Goal: Task Accomplishment & Management: Use online tool/utility

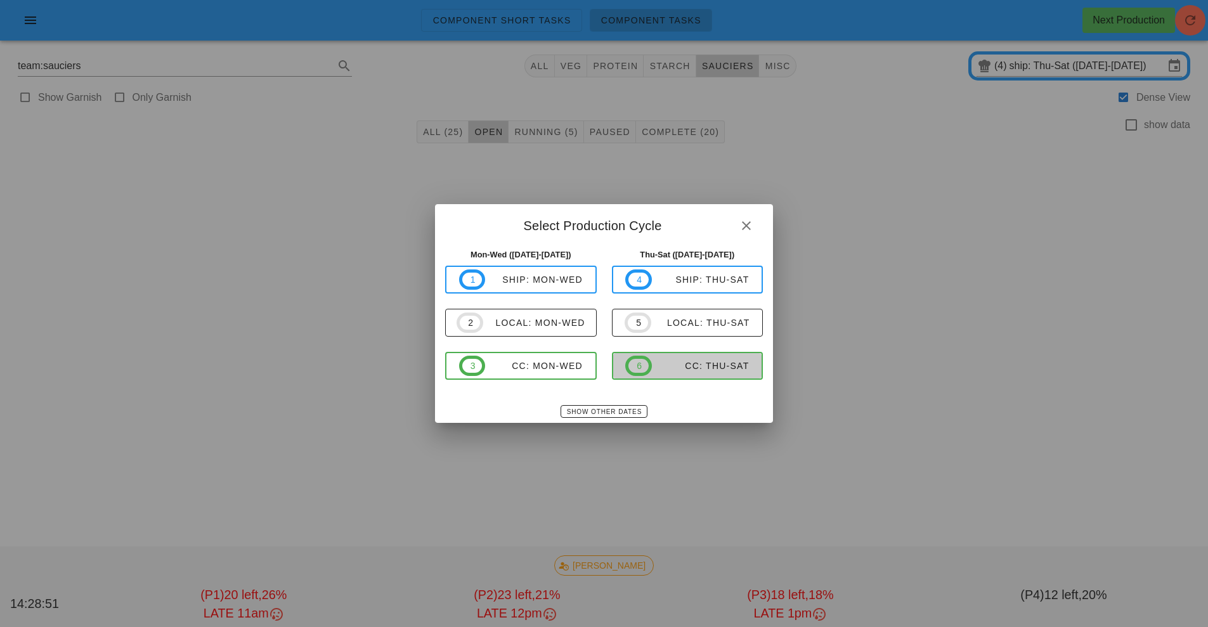
click at [689, 368] on div "CC: Thu-Sat" at bounding box center [701, 366] width 98 height 10
type input "CC: Thu-Sat ([DATE]-[DATE])"
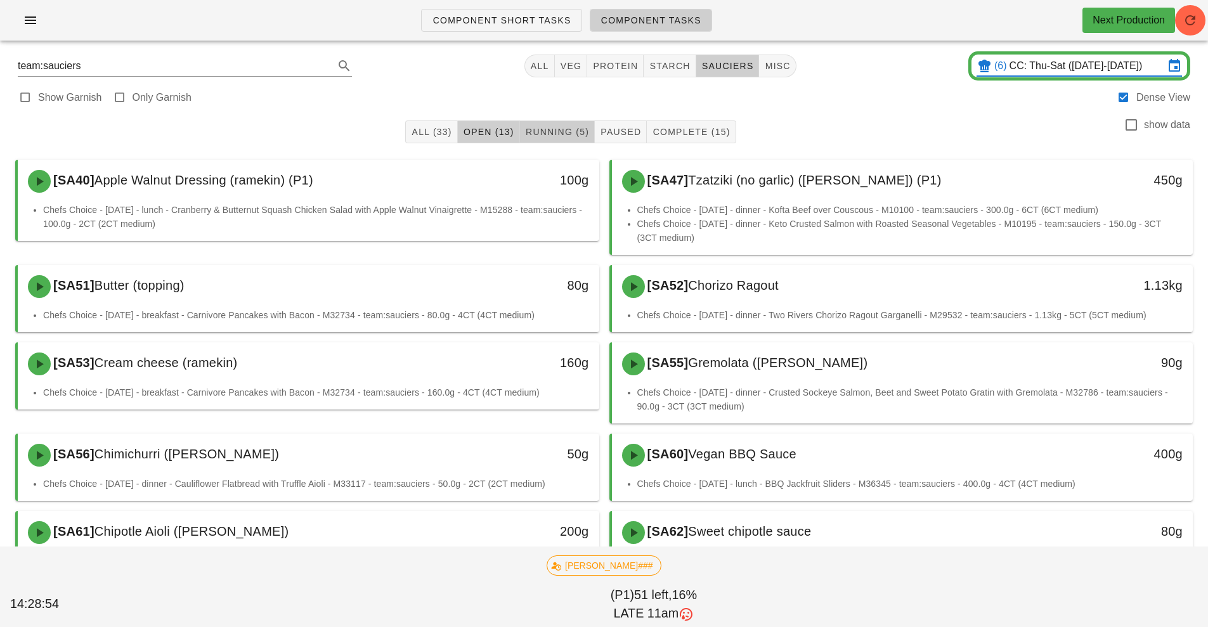
click at [559, 132] on span "Running (5)" at bounding box center [557, 132] width 64 height 10
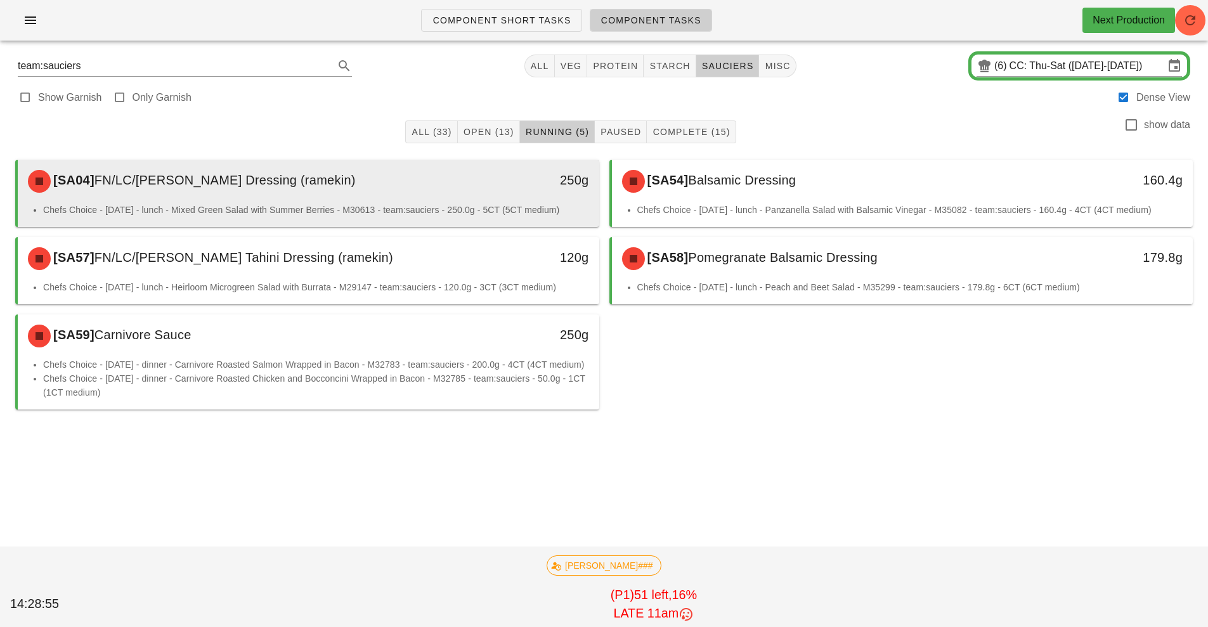
click at [453, 194] on div "250g" at bounding box center [524, 181] width 144 height 38
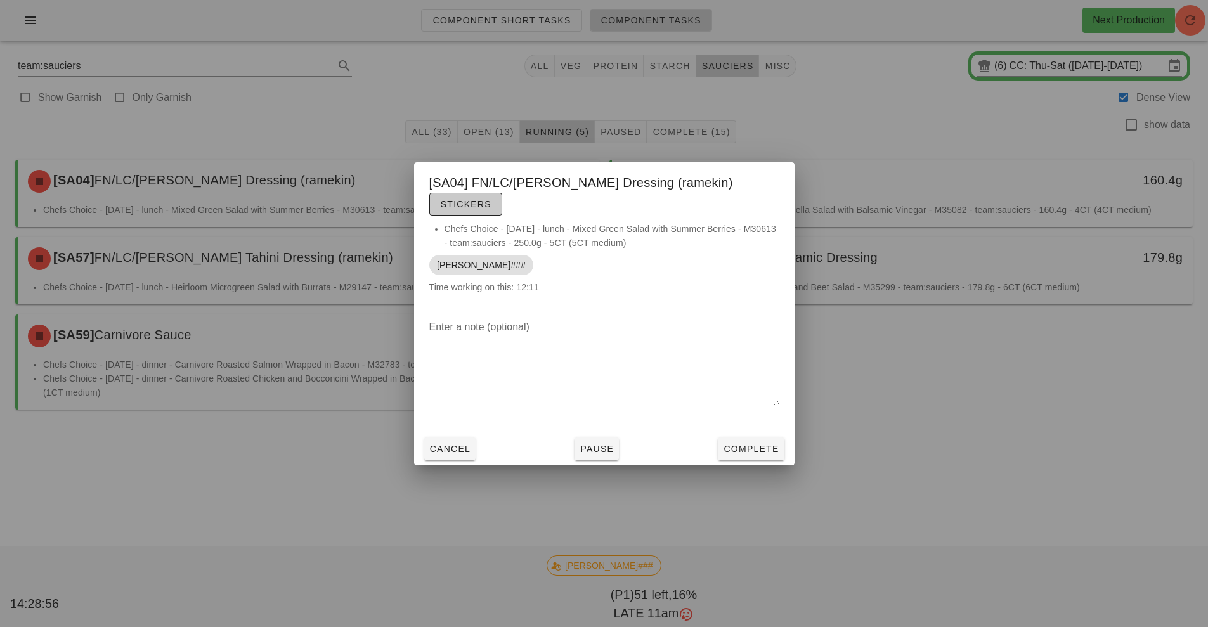
click at [491, 199] on span "Stickers" at bounding box center [465, 204] width 51 height 10
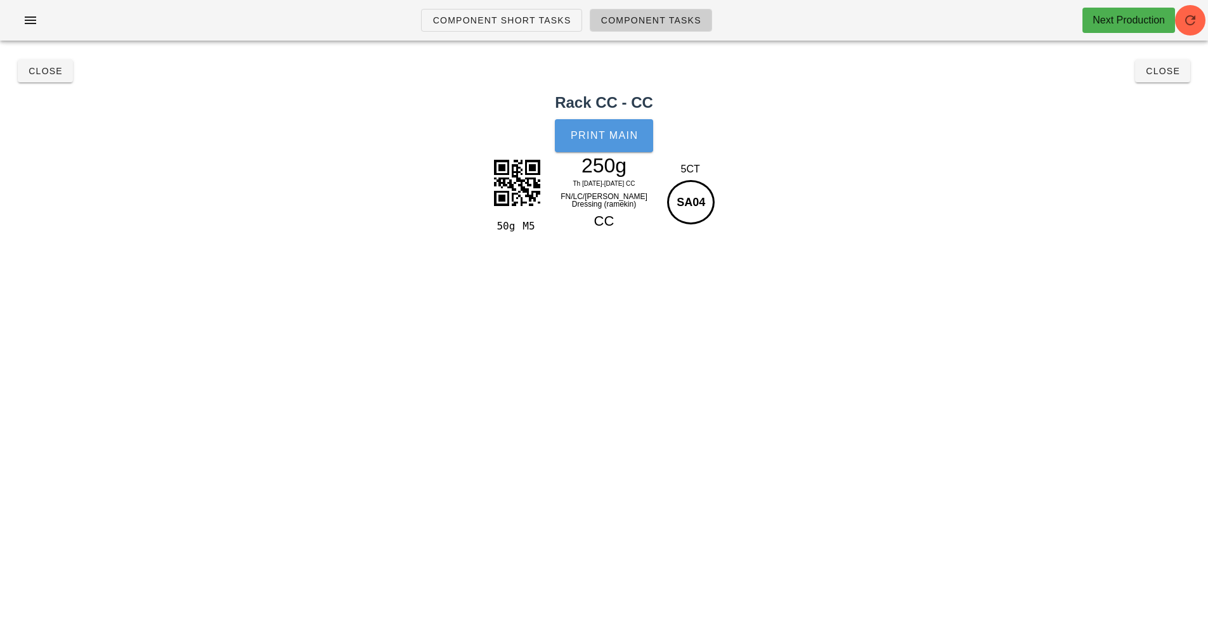
click at [609, 147] on button "Print Main" at bounding box center [604, 135] width 98 height 33
click at [39, 69] on span "Close" at bounding box center [45, 71] width 35 height 10
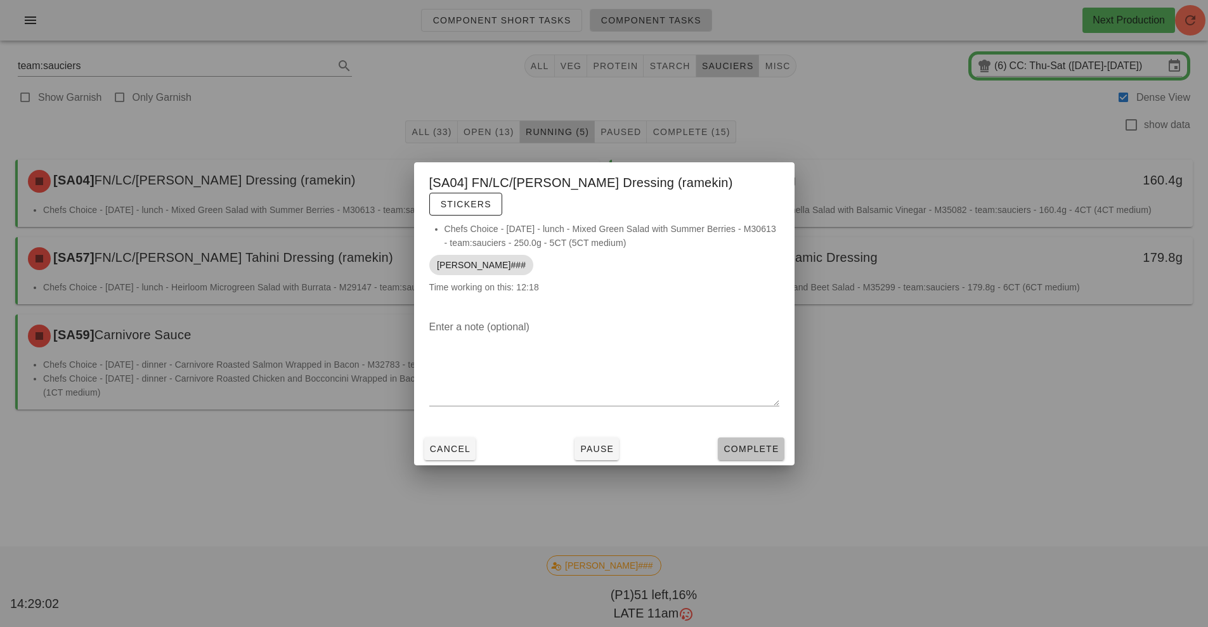
click at [761, 444] on span "Complete" at bounding box center [751, 449] width 56 height 10
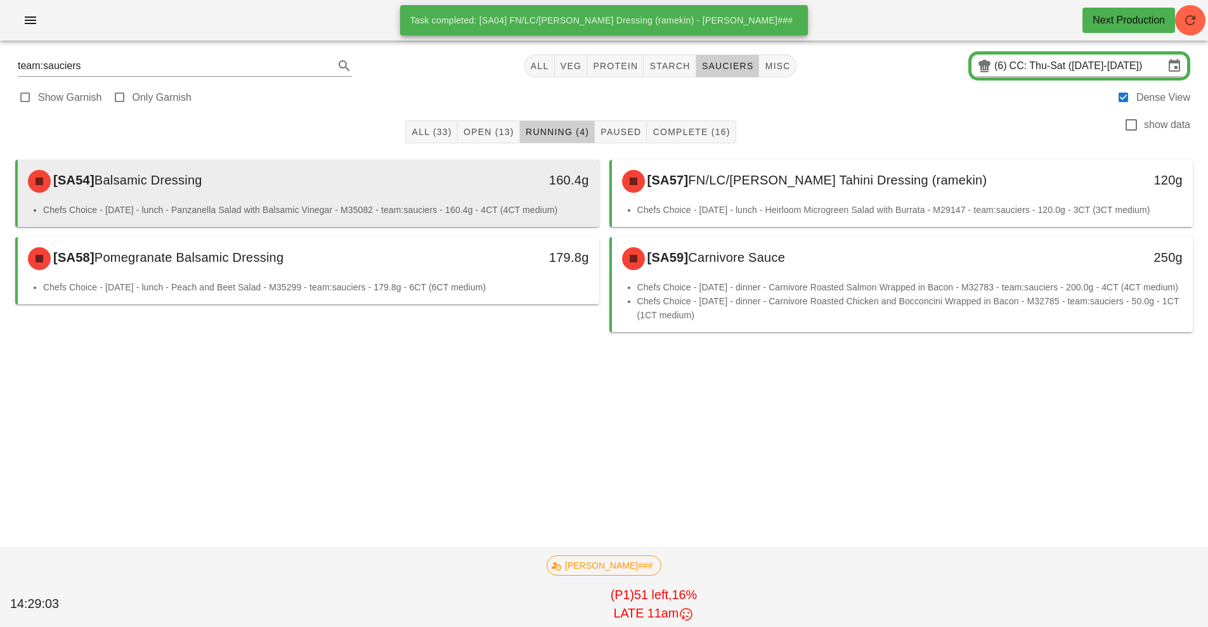
click at [439, 201] on div "[SA54] Balsamic Dressing 160.4g" at bounding box center [309, 181] width 582 height 43
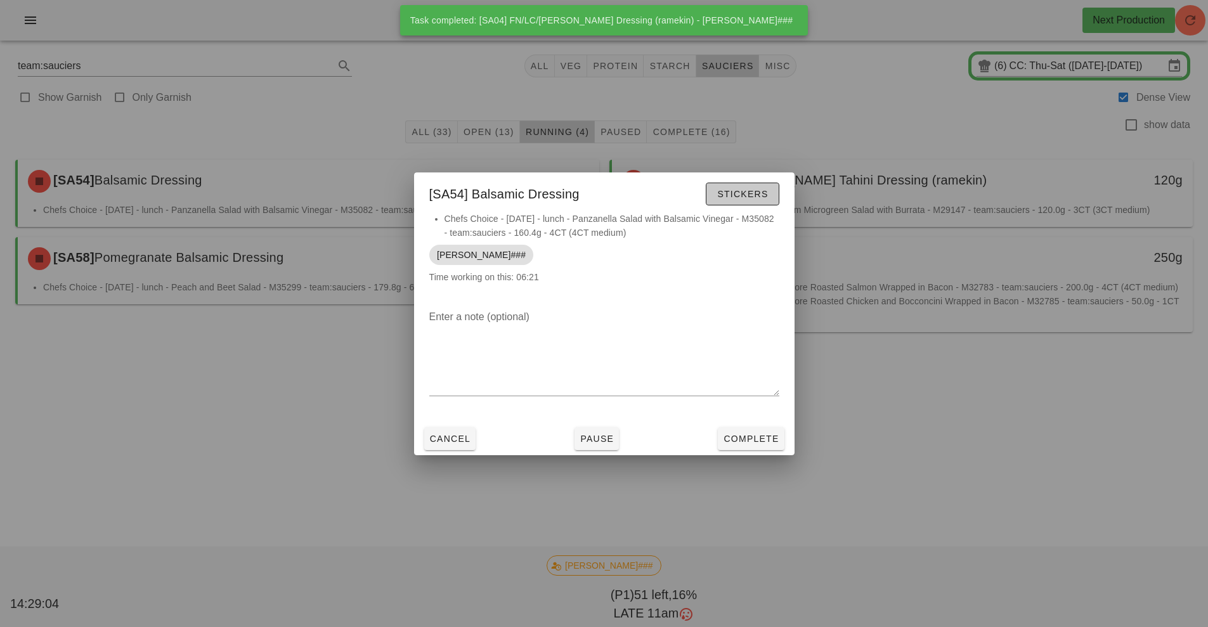
click at [748, 192] on span "Stickers" at bounding box center [742, 194] width 51 height 10
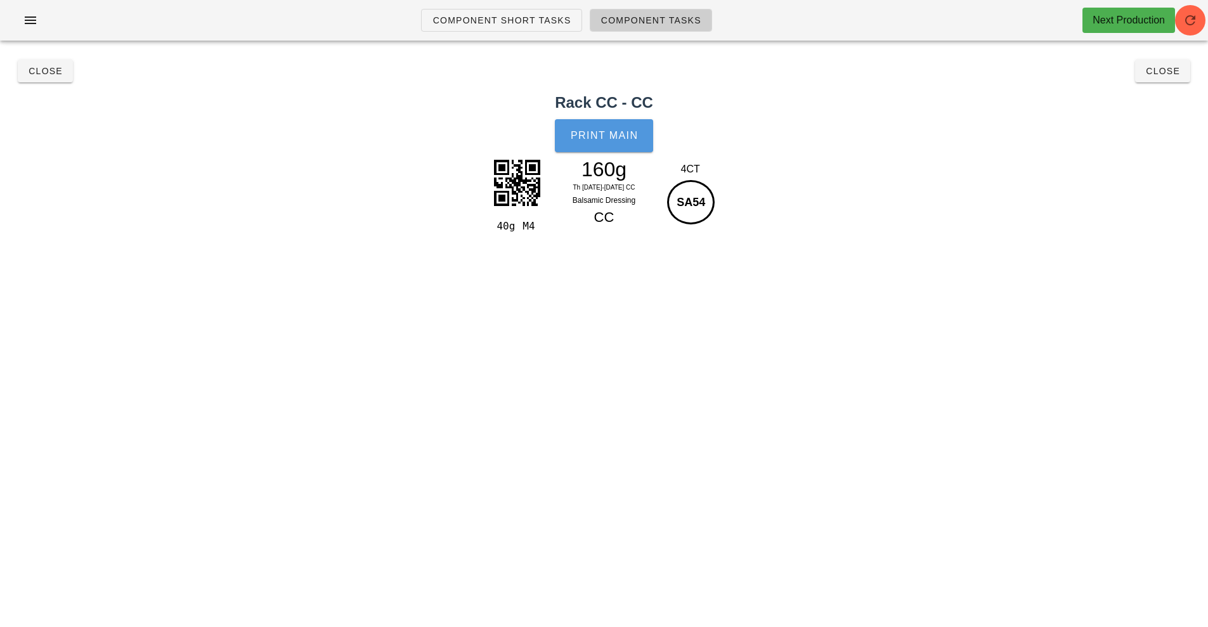
click at [595, 136] on span "Print Main" at bounding box center [604, 135] width 68 height 11
click at [48, 81] on button "Close" at bounding box center [45, 71] width 55 height 23
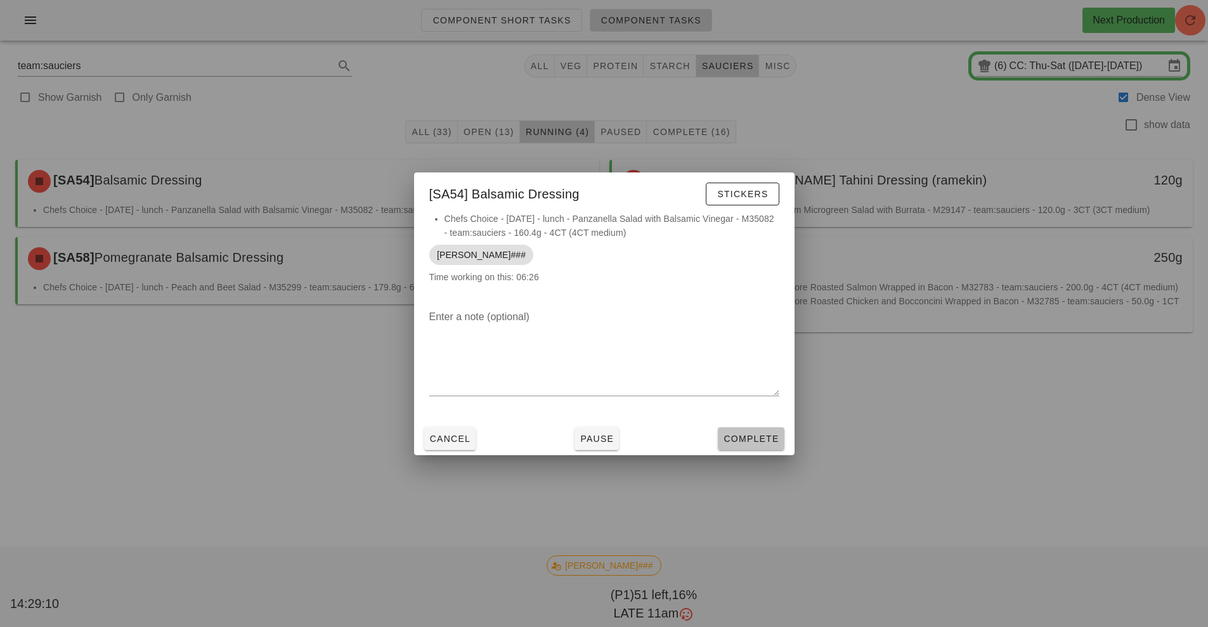
click at [750, 439] on span "Complete" at bounding box center [751, 439] width 56 height 10
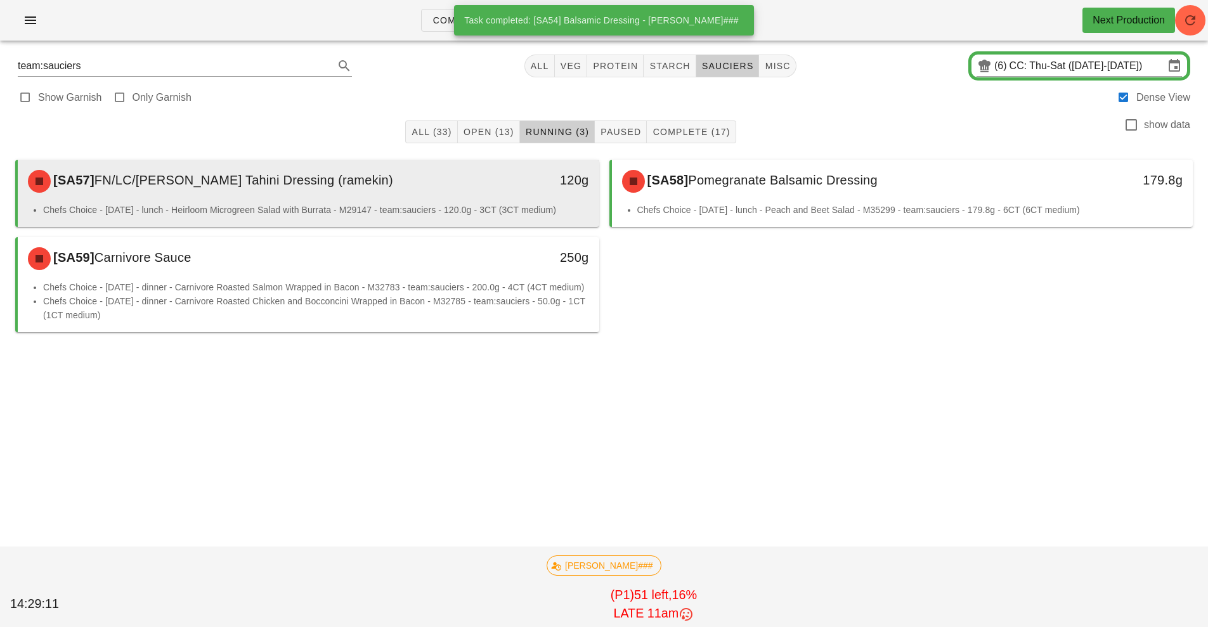
click at [414, 197] on div "[SA57] FN/LC/[PERSON_NAME] Tahini Dressing ([PERSON_NAME])" at bounding box center [236, 181] width 432 height 38
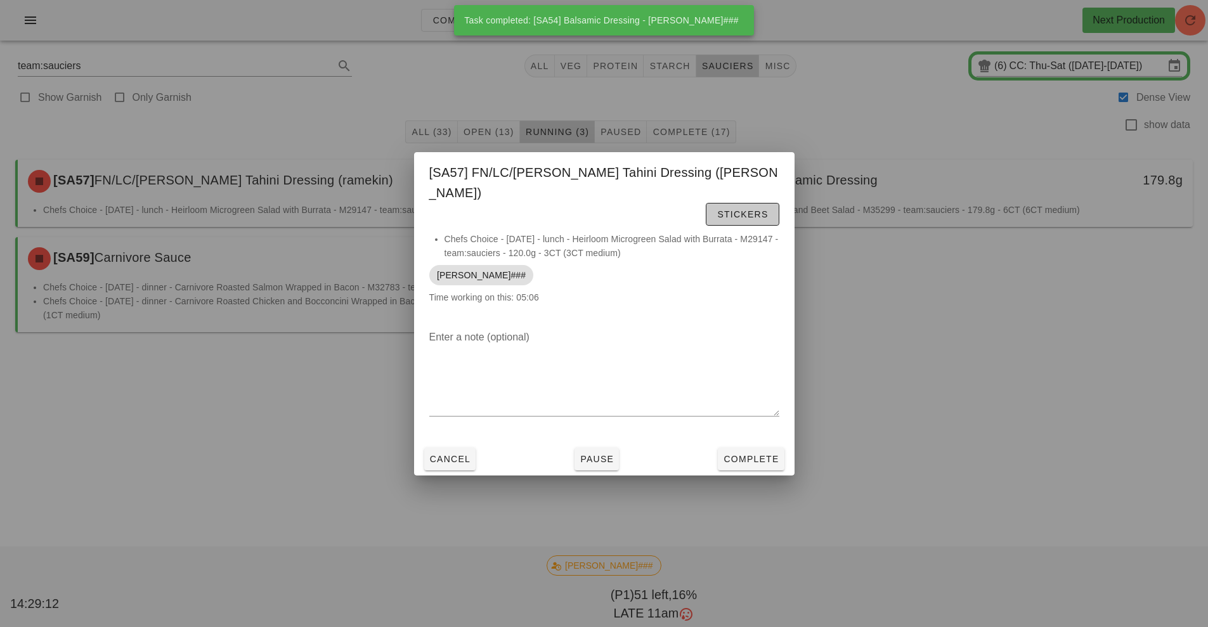
click at [706, 214] on button "Stickers" at bounding box center [742, 214] width 73 height 23
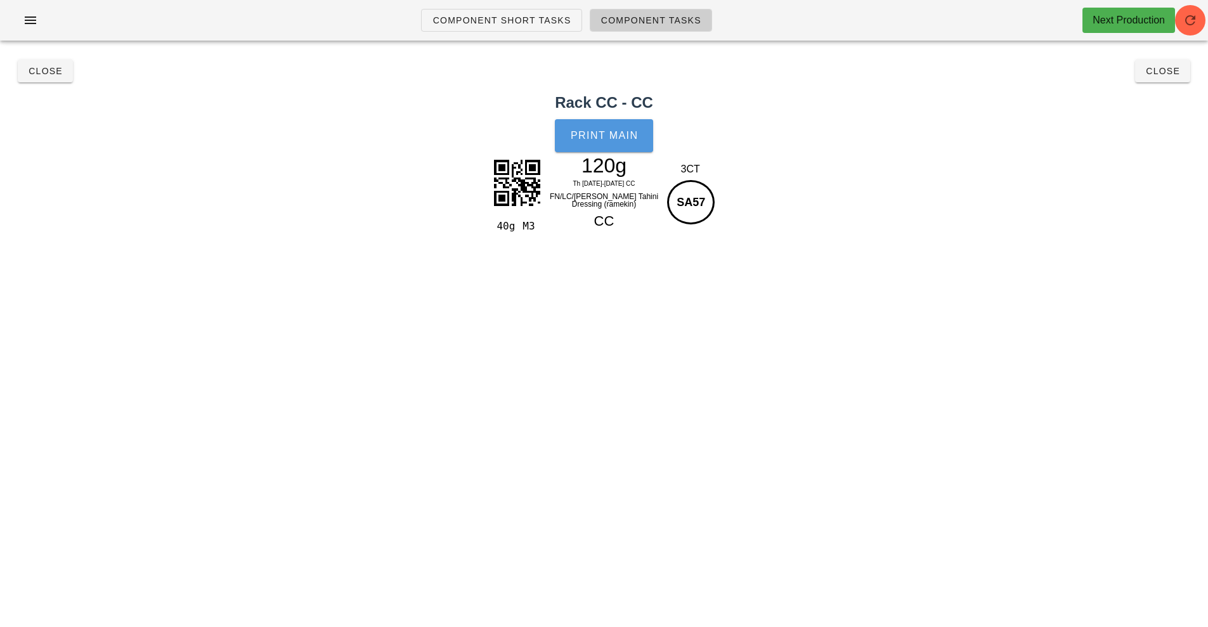
click at [613, 140] on span "Print Main" at bounding box center [604, 135] width 68 height 11
click at [48, 72] on span "Close" at bounding box center [45, 71] width 35 height 10
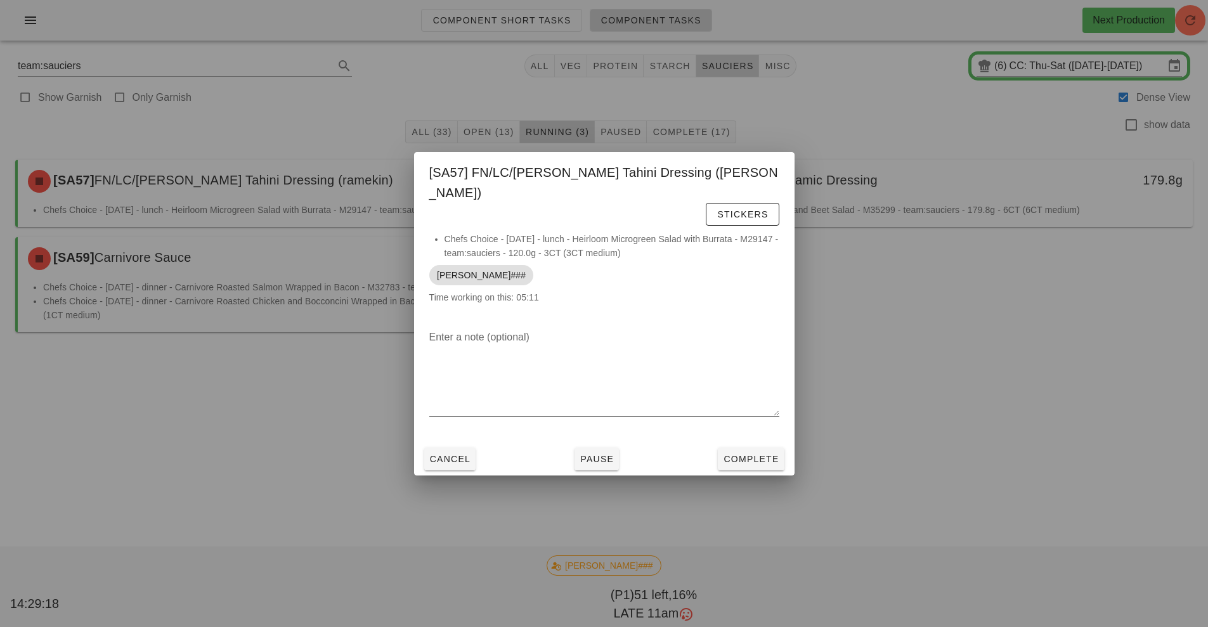
click at [725, 421] on div at bounding box center [604, 425] width 350 height 9
click at [753, 454] on span "Complete" at bounding box center [751, 459] width 56 height 10
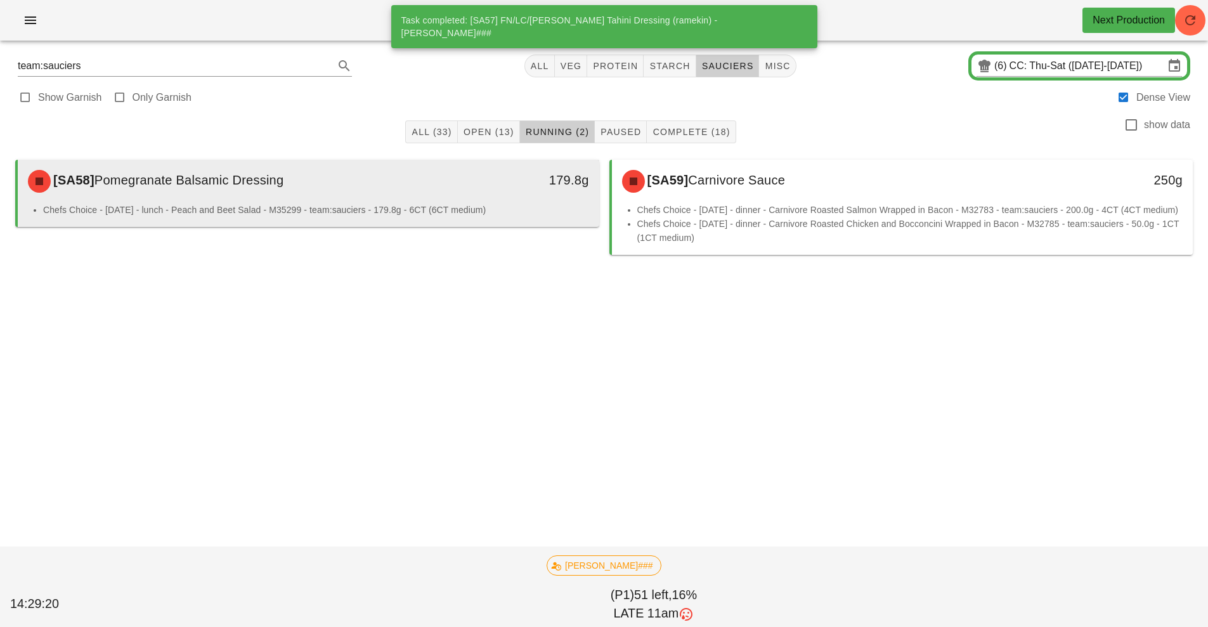
click at [401, 183] on div "[SA58] Pomegranate Balsamic Dressing" at bounding box center [236, 181] width 432 height 38
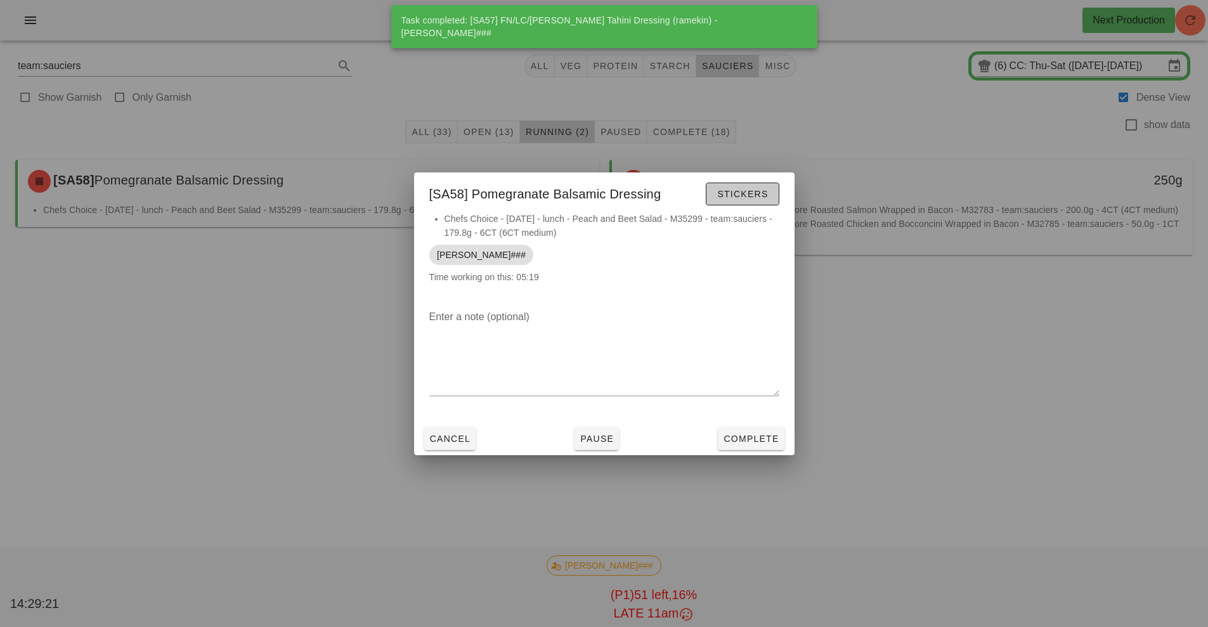
click at [751, 191] on span "Stickers" at bounding box center [742, 194] width 51 height 10
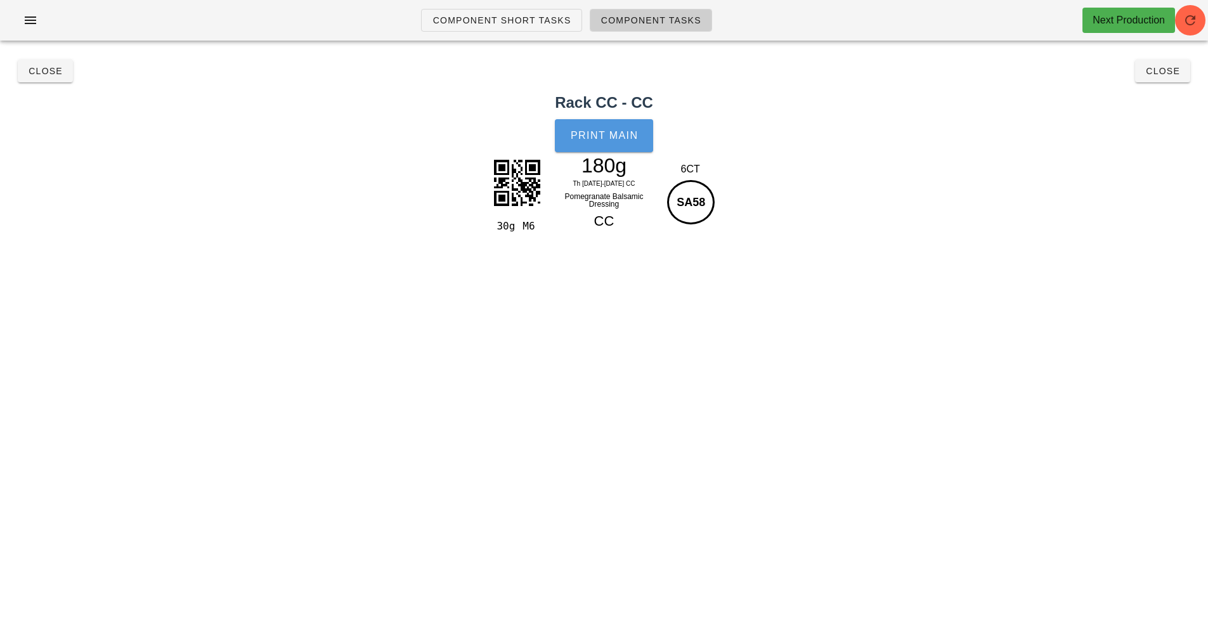
click at [594, 130] on span "Print Main" at bounding box center [604, 135] width 68 height 11
click at [56, 79] on button "Close" at bounding box center [45, 71] width 55 height 23
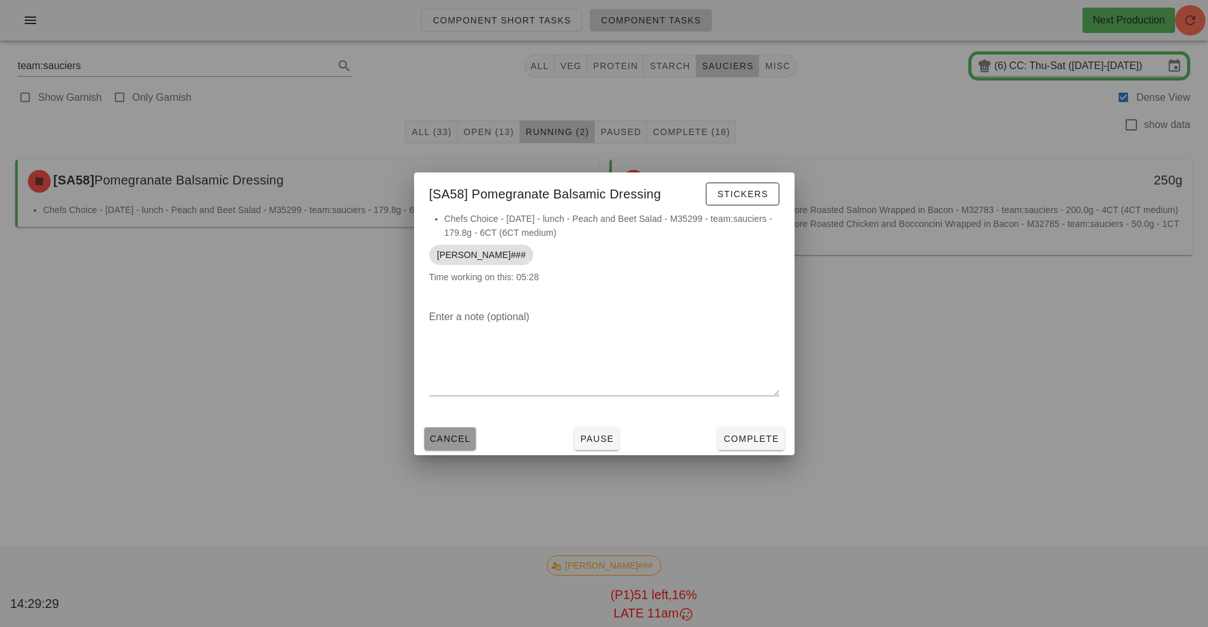
click at [457, 439] on span "Cancel" at bounding box center [450, 439] width 42 height 10
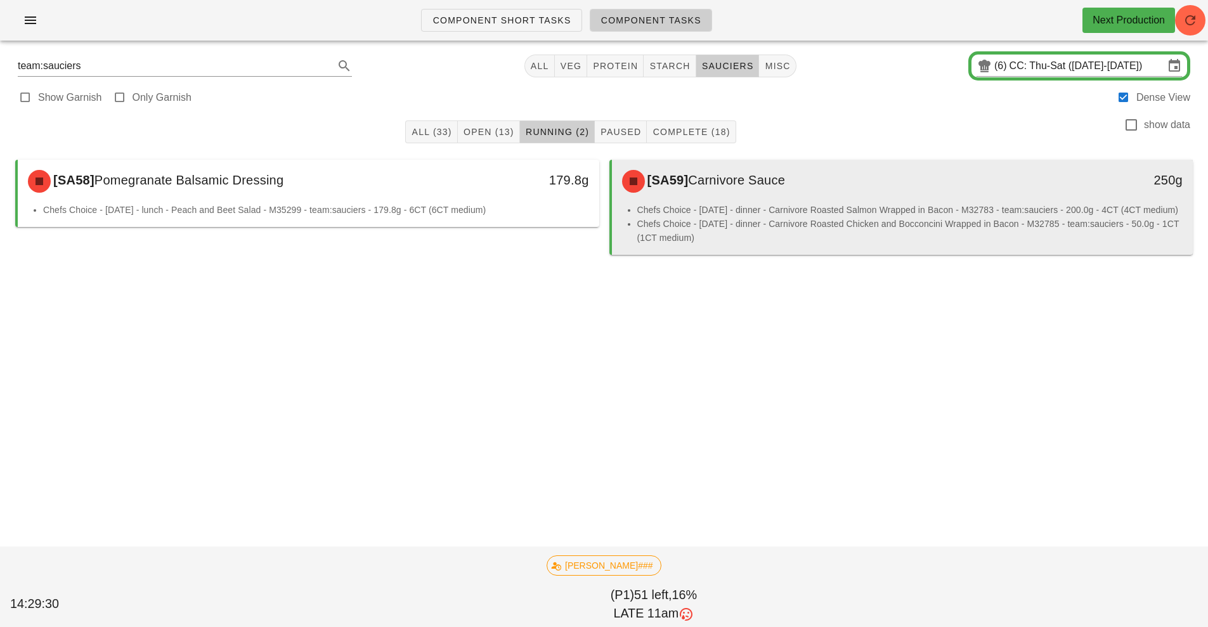
click at [743, 199] on div "[SA59] Carnivore Sauce" at bounding box center [831, 181] width 432 height 38
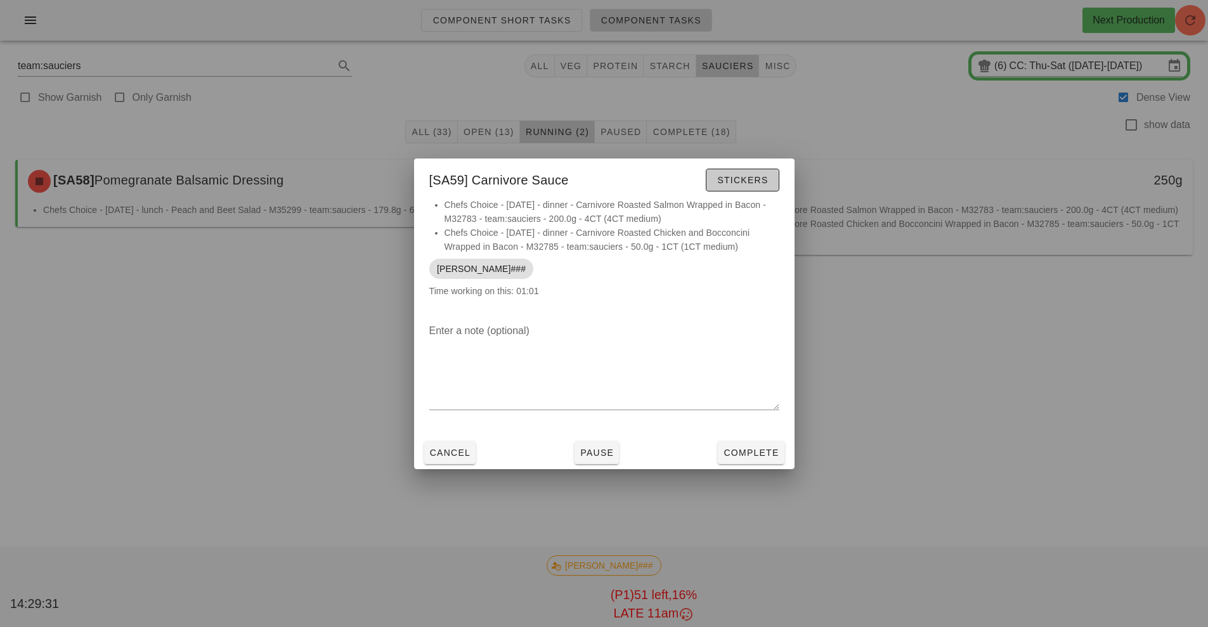
click at [735, 181] on span "Stickers" at bounding box center [742, 180] width 51 height 10
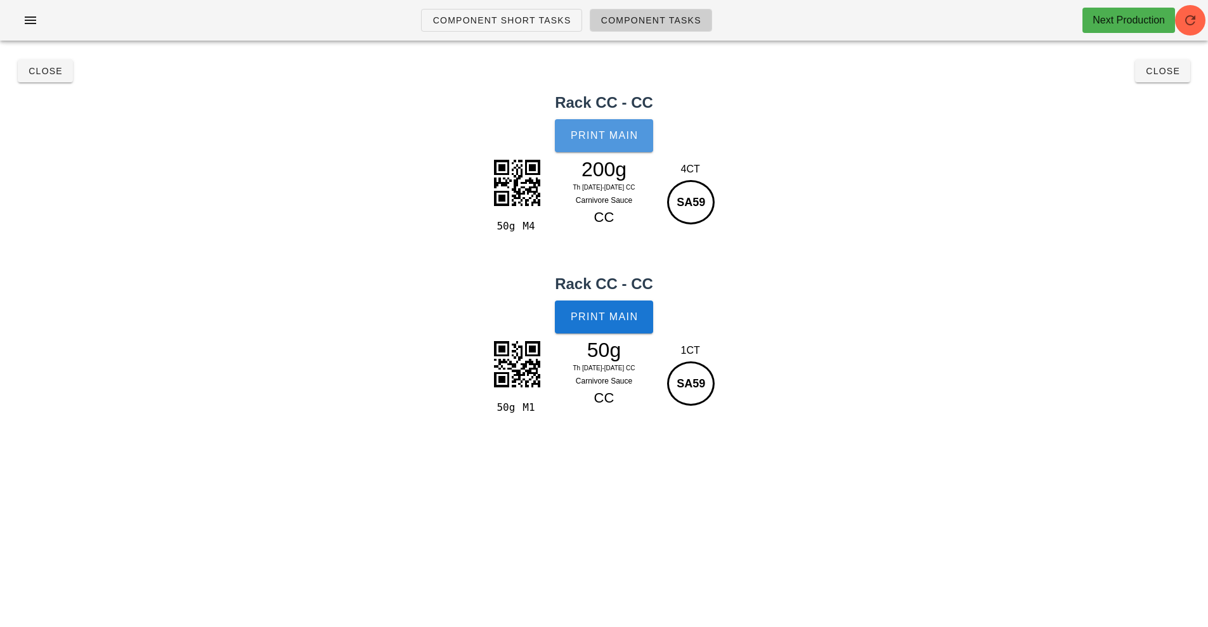
click at [614, 150] on button "Print Main" at bounding box center [604, 135] width 98 height 33
click at [32, 65] on button "Close" at bounding box center [45, 71] width 55 height 23
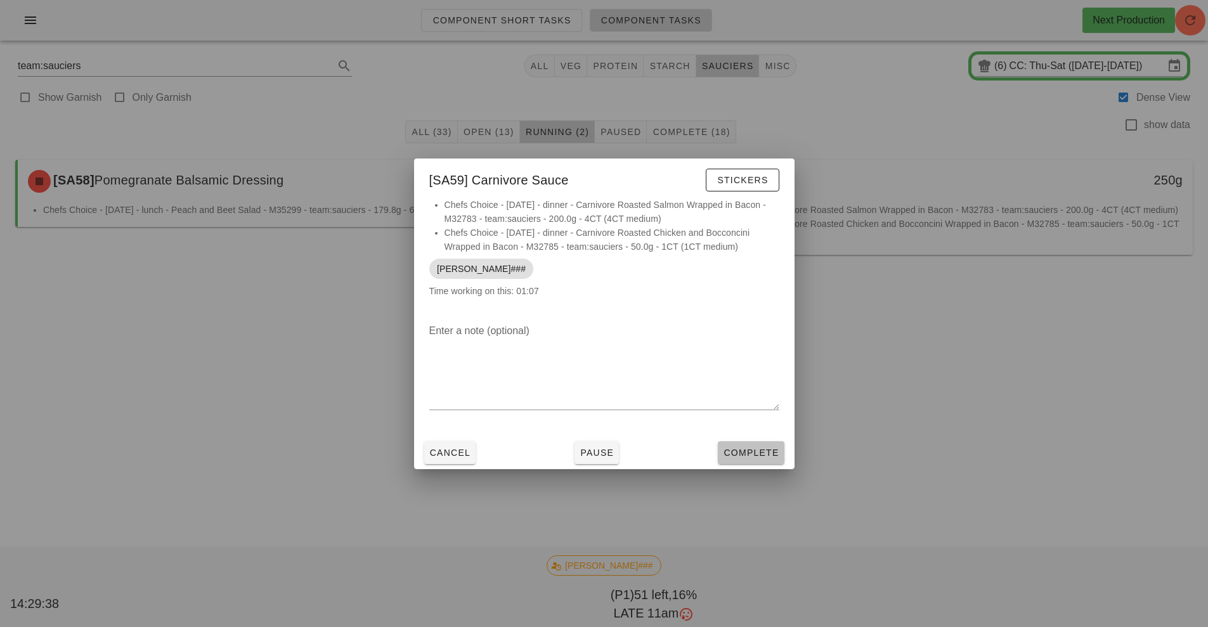
click at [750, 444] on button "Complete" at bounding box center [751, 452] width 66 height 23
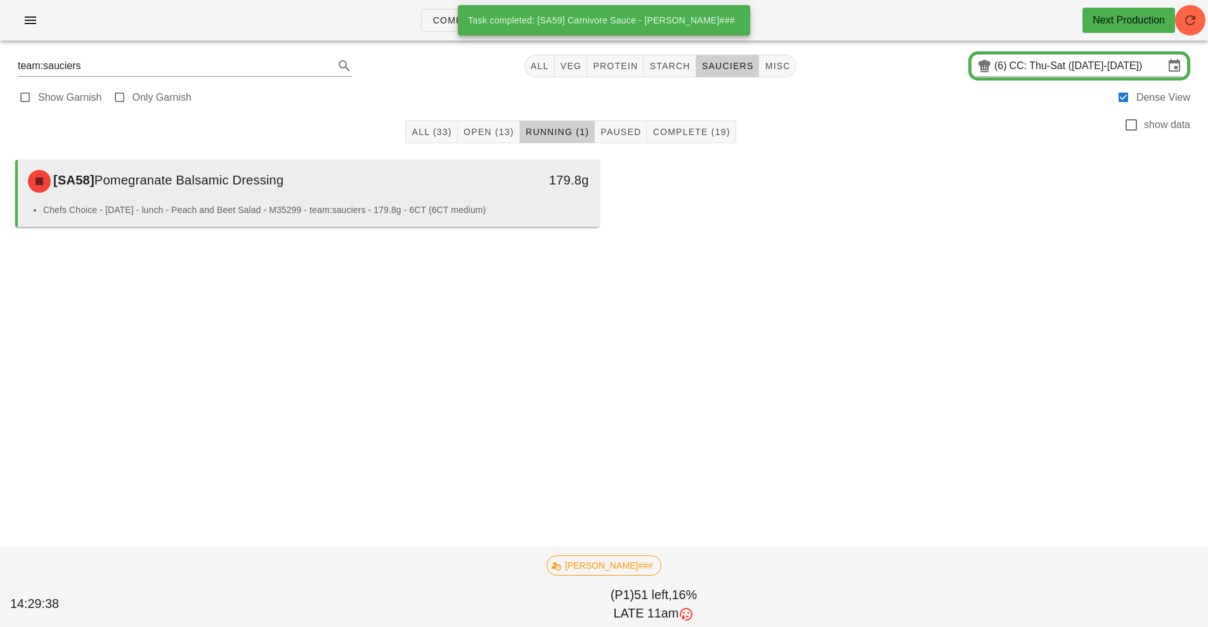
click at [500, 202] on div "[SA58] Pomegranate Balsamic Dressing 179.8g" at bounding box center [309, 181] width 582 height 43
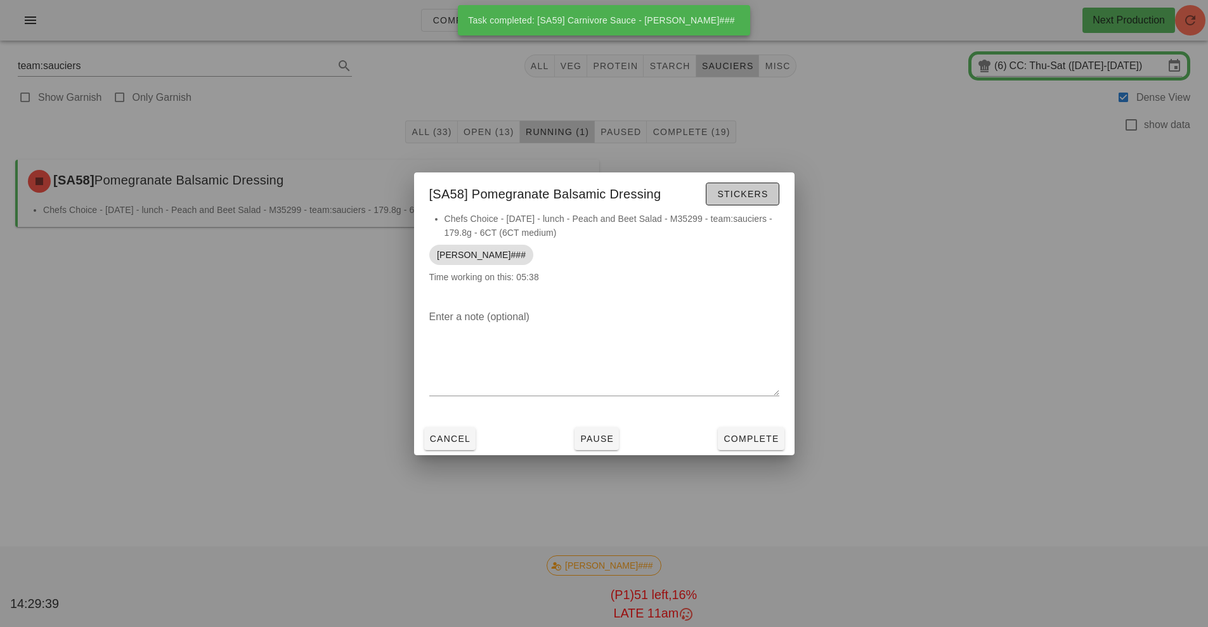
click at [739, 197] on span "Stickers" at bounding box center [742, 194] width 51 height 10
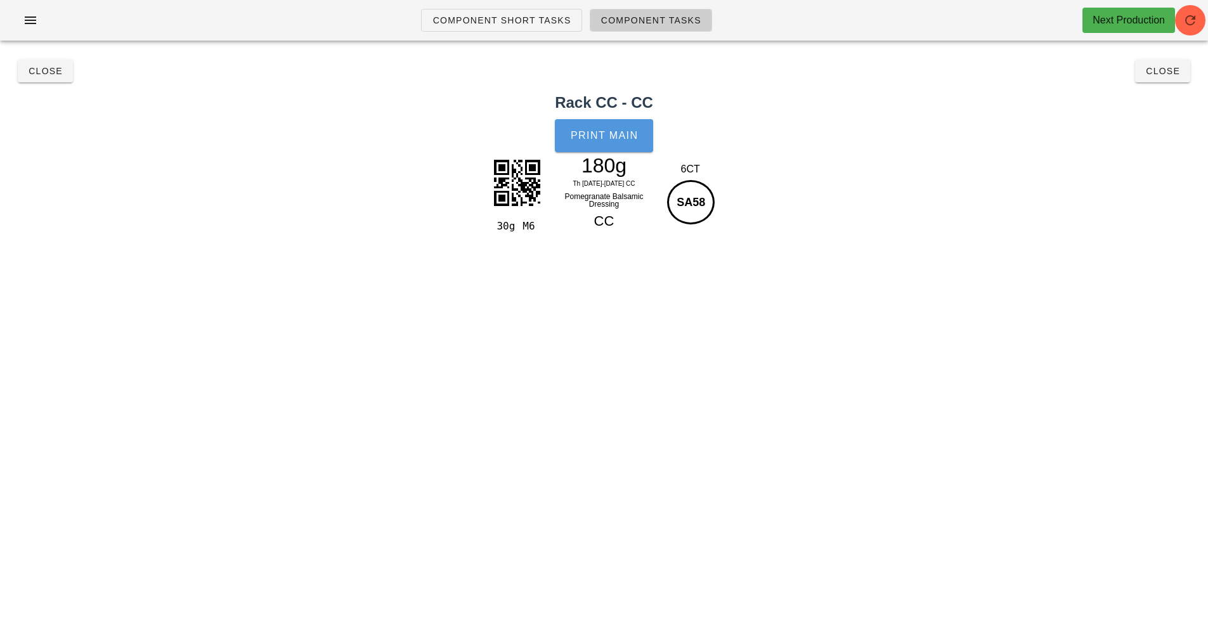
click at [616, 141] on span "Print Main" at bounding box center [604, 135] width 68 height 11
click at [32, 72] on span "Close" at bounding box center [45, 71] width 35 height 10
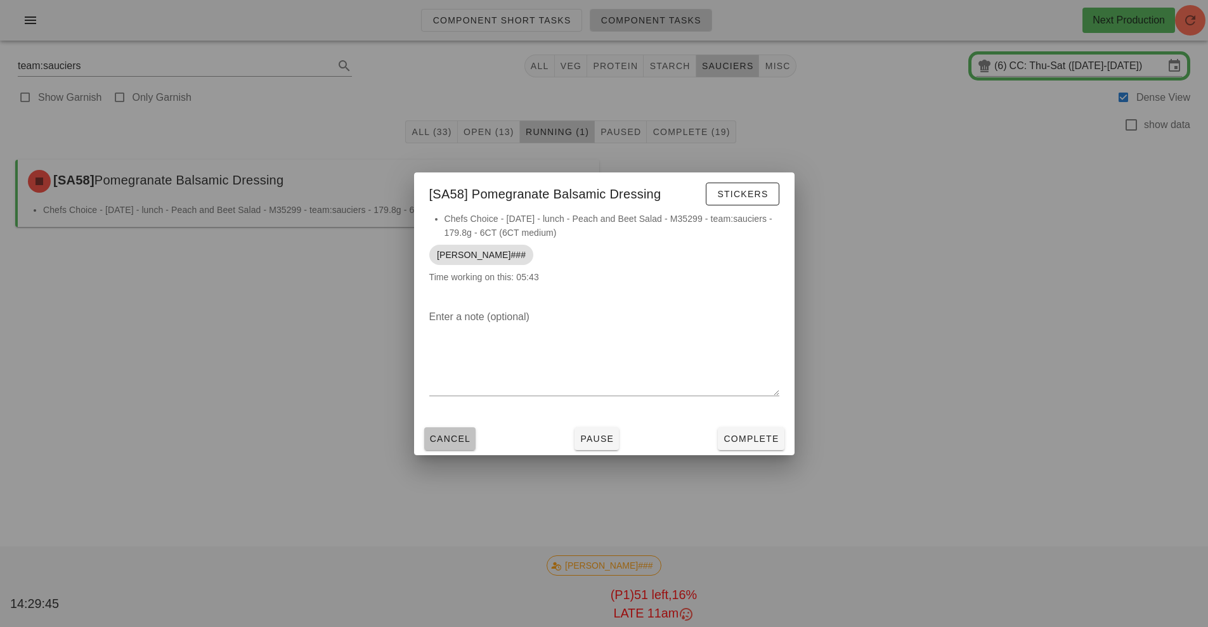
click at [449, 441] on span "Cancel" at bounding box center [450, 439] width 42 height 10
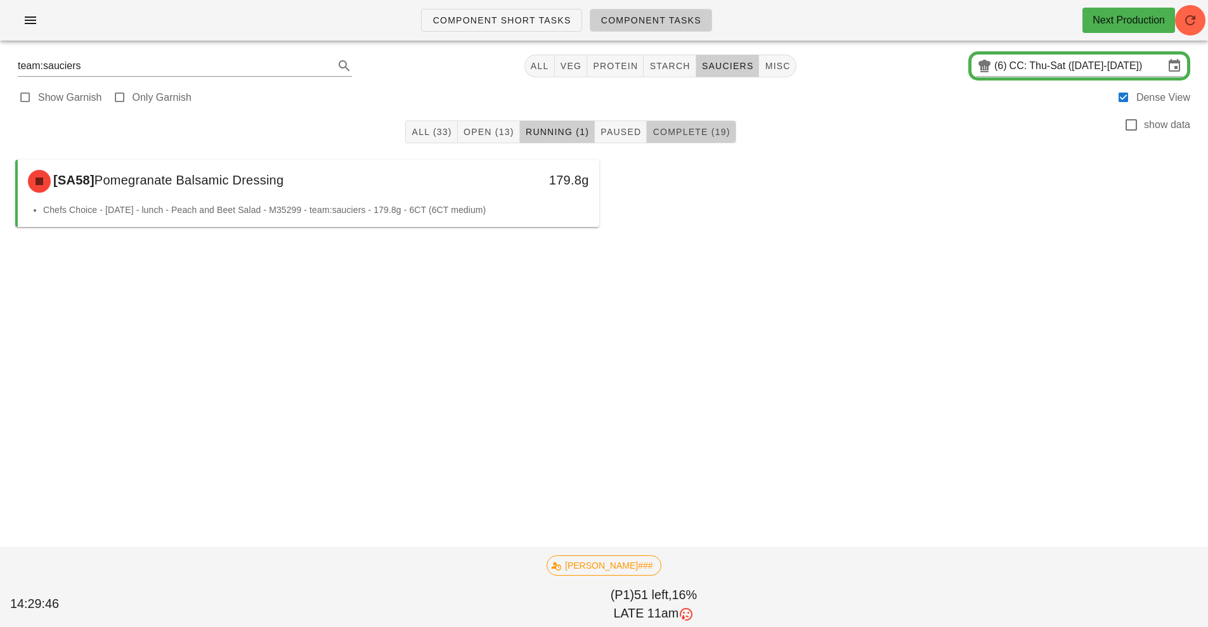
click at [691, 122] on button "Complete (19)" at bounding box center [691, 131] width 89 height 23
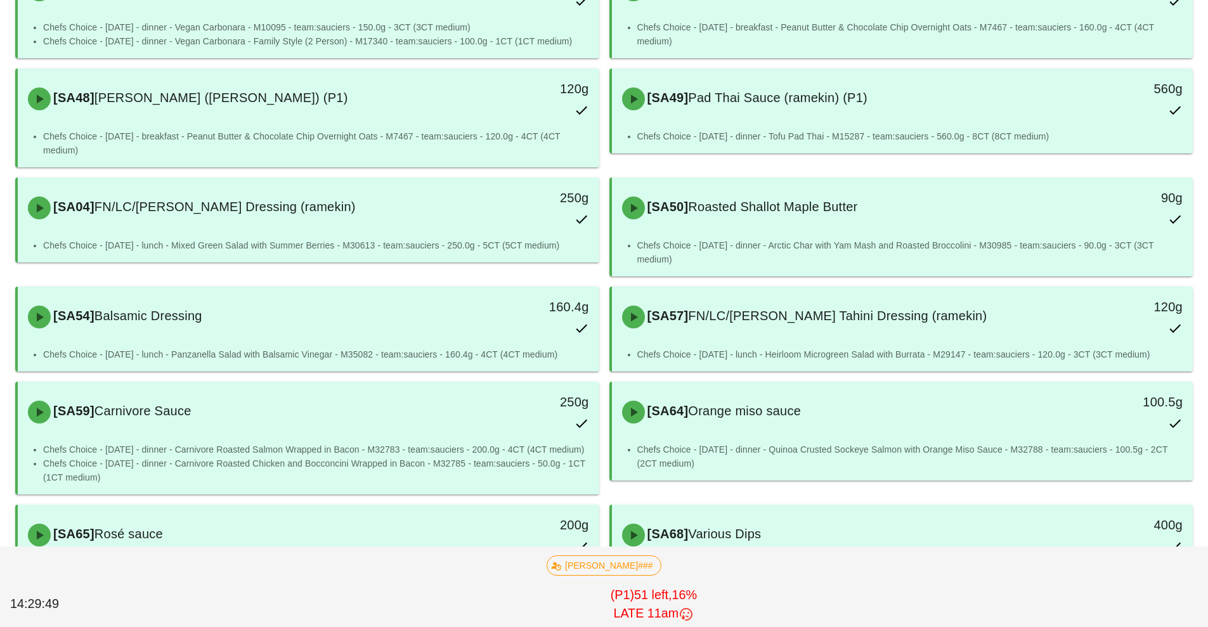
scroll to position [537, 0]
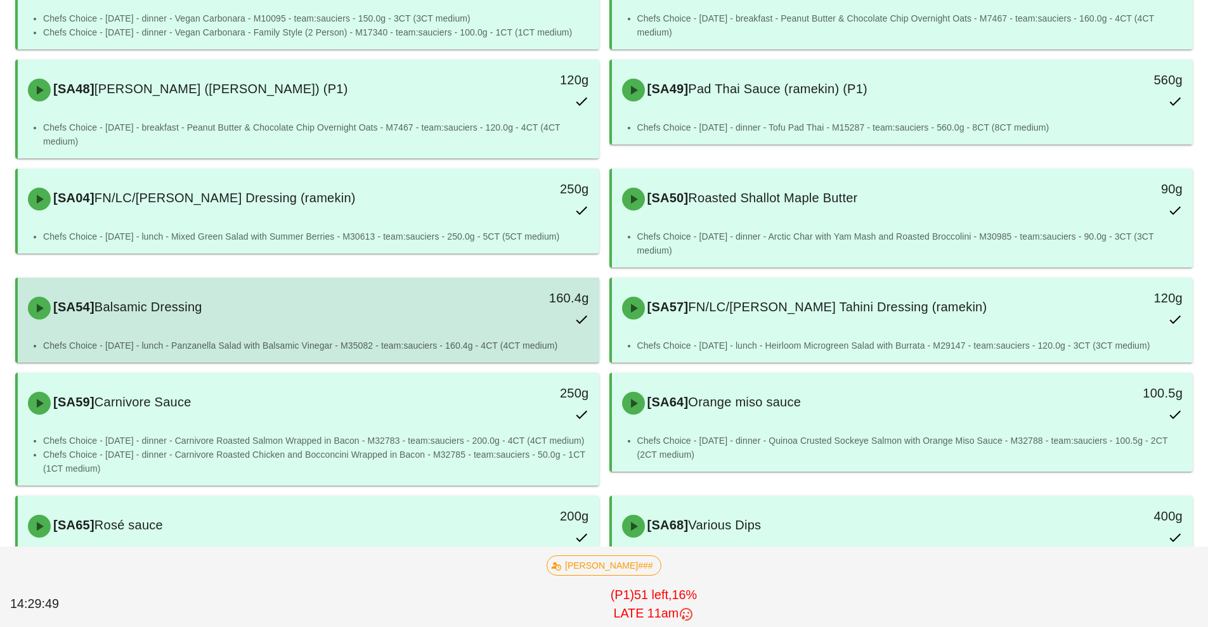
click at [447, 331] on div "[SA54] Balsamic Dressing 160.4g" at bounding box center [308, 308] width 576 height 56
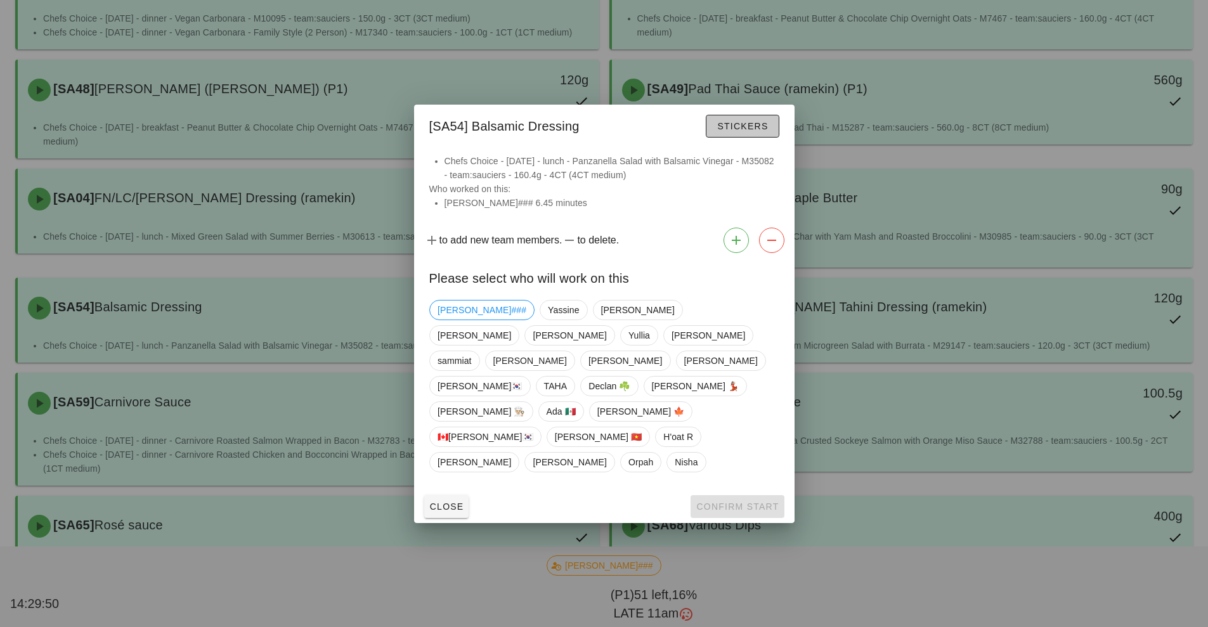
click at [750, 131] on span "Stickers" at bounding box center [742, 126] width 51 height 10
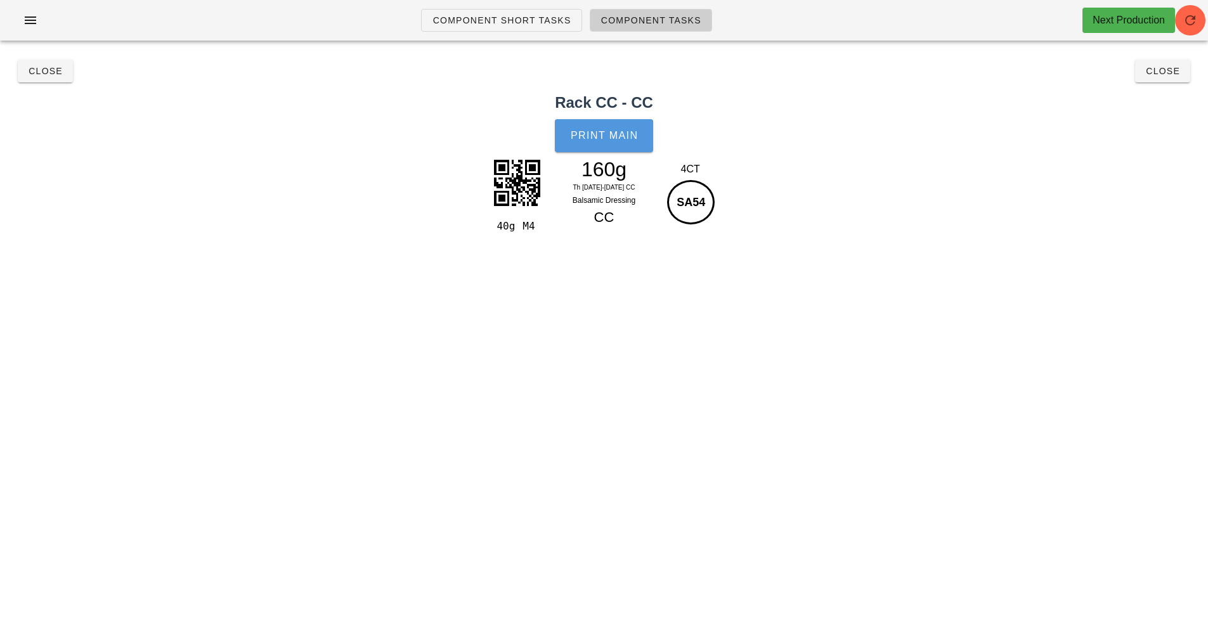
click at [591, 131] on span "Print Main" at bounding box center [604, 135] width 68 height 11
click at [51, 67] on span "Close" at bounding box center [45, 71] width 35 height 10
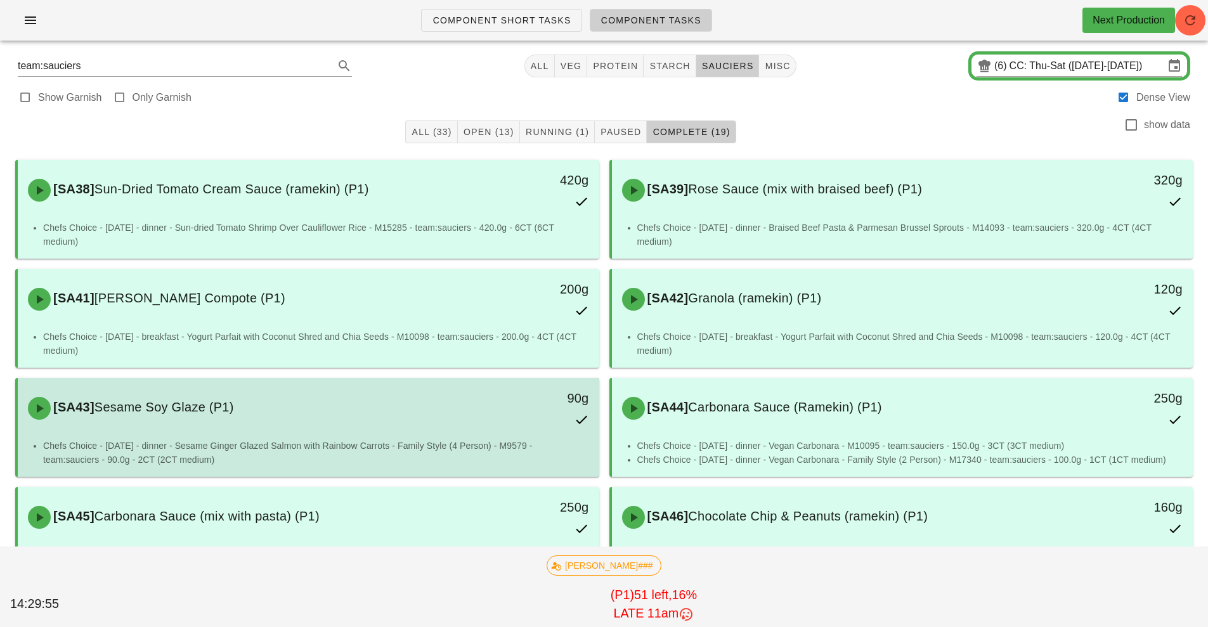
click at [449, 472] on div "Chefs Choice - [DATE] - dinner - Sesame Ginger Glazed Salmon with Rainbow Carro…" at bounding box center [309, 458] width 582 height 38
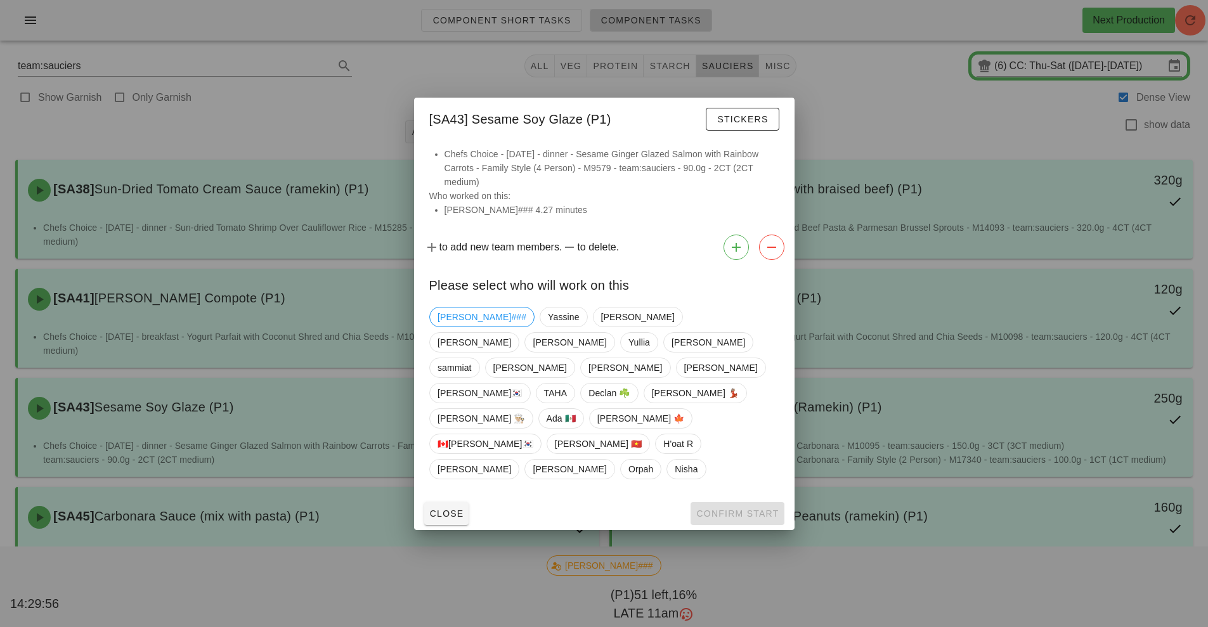
click at [557, 135] on div at bounding box center [604, 313] width 1208 height 627
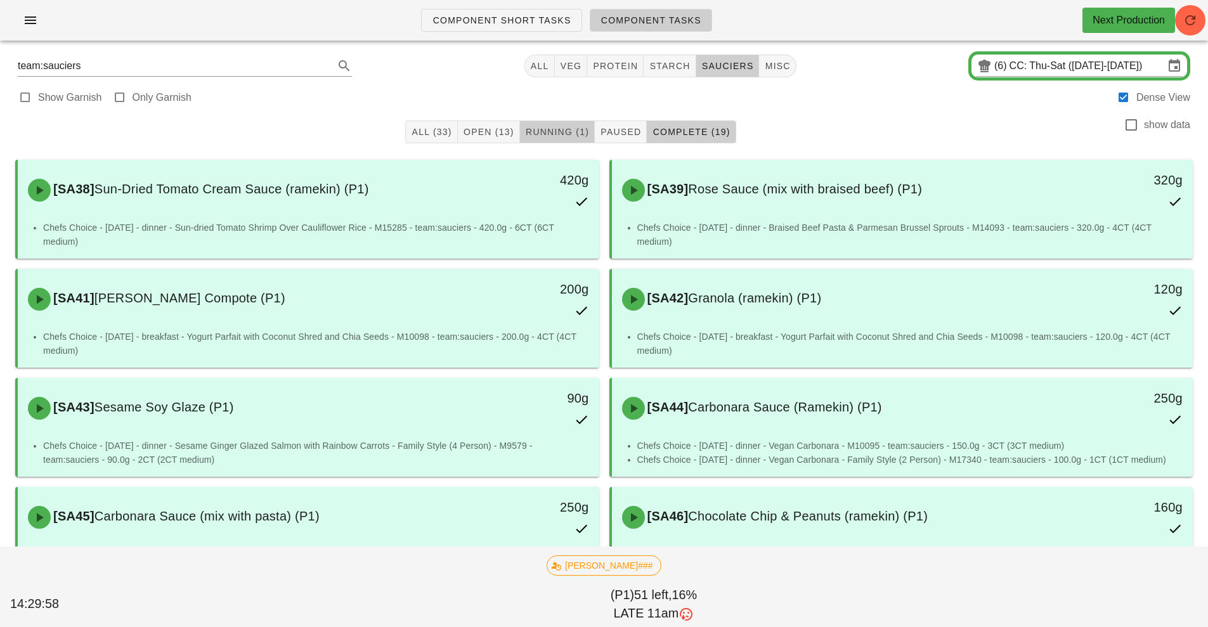
click at [557, 135] on span "Running (1)" at bounding box center [557, 132] width 64 height 10
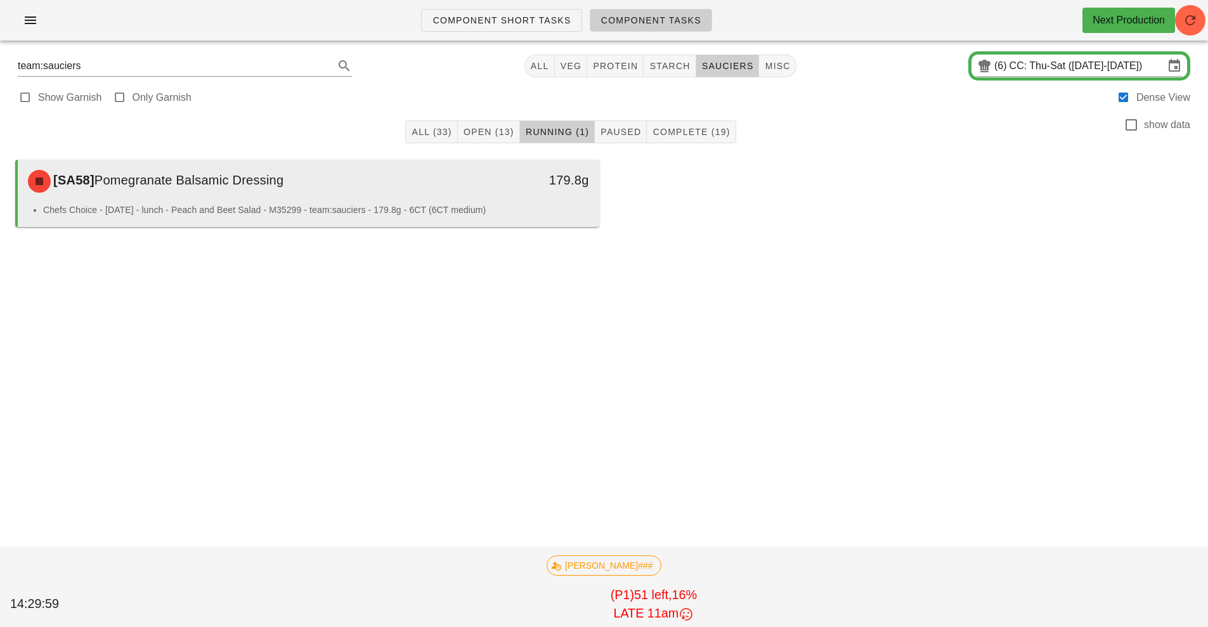
click at [453, 199] on div "179.8g" at bounding box center [524, 181] width 144 height 38
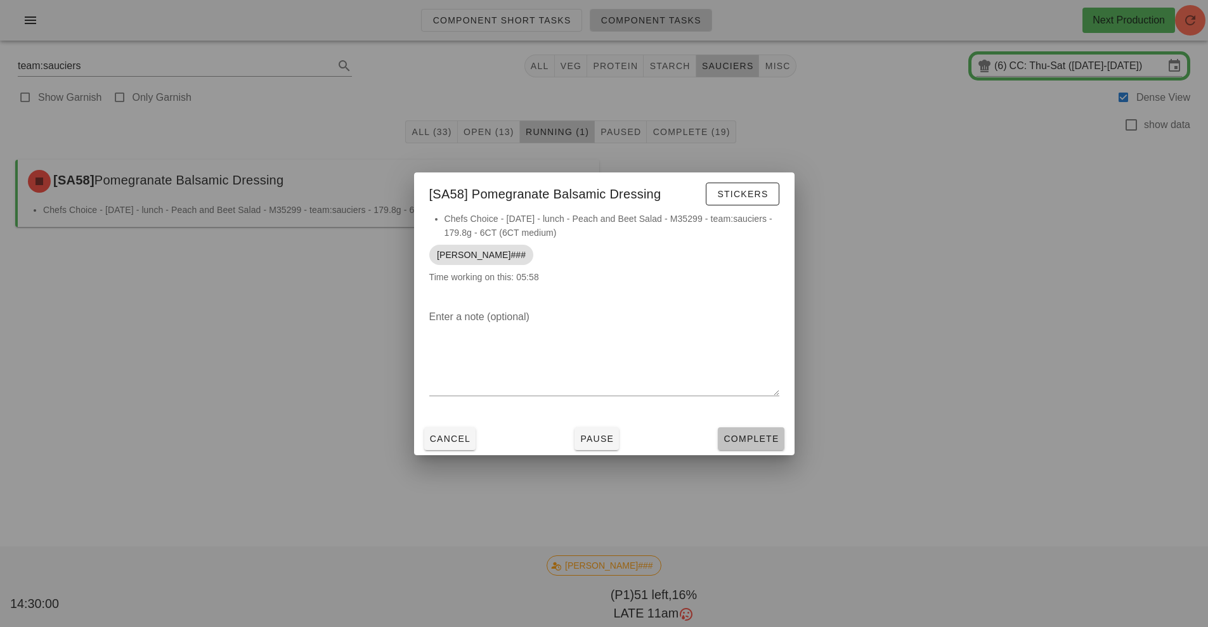
click at [755, 437] on span "Complete" at bounding box center [751, 439] width 56 height 10
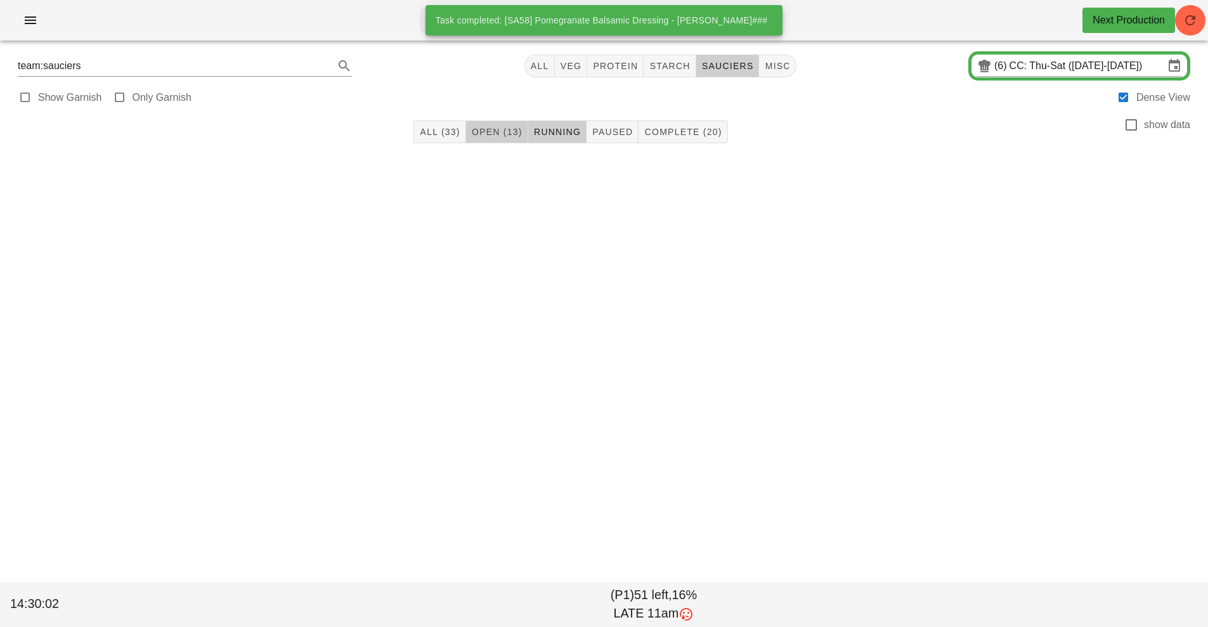
click at [484, 133] on span "Open (13)" at bounding box center [496, 132] width 51 height 10
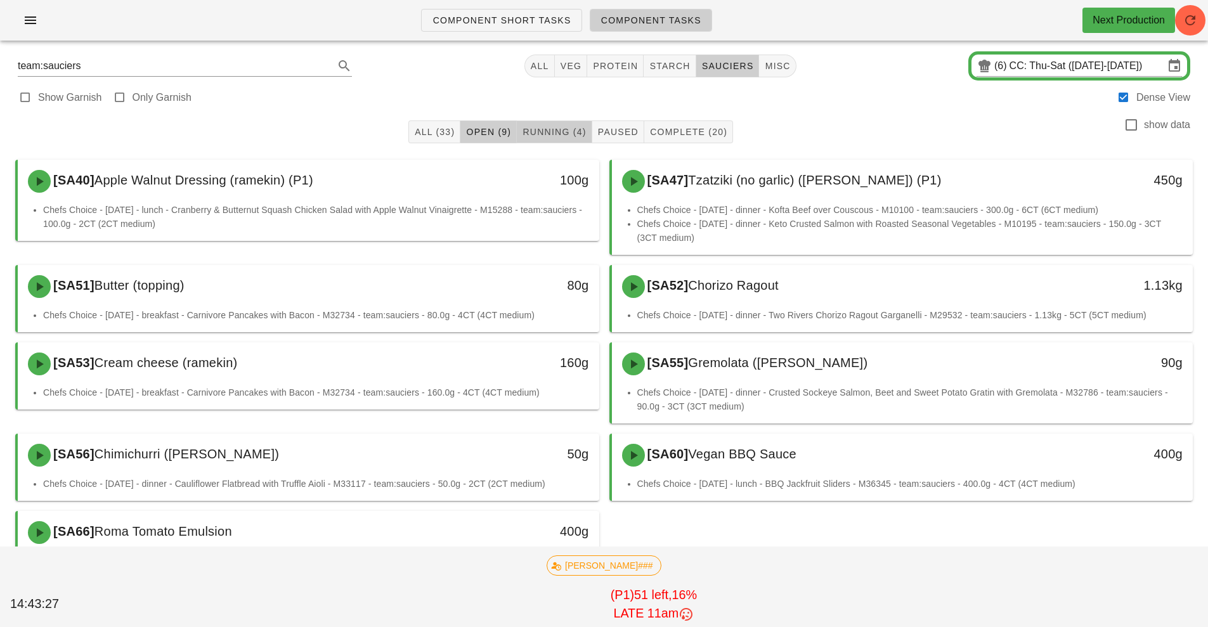
click at [563, 131] on span "Running (4)" at bounding box center [554, 132] width 64 height 10
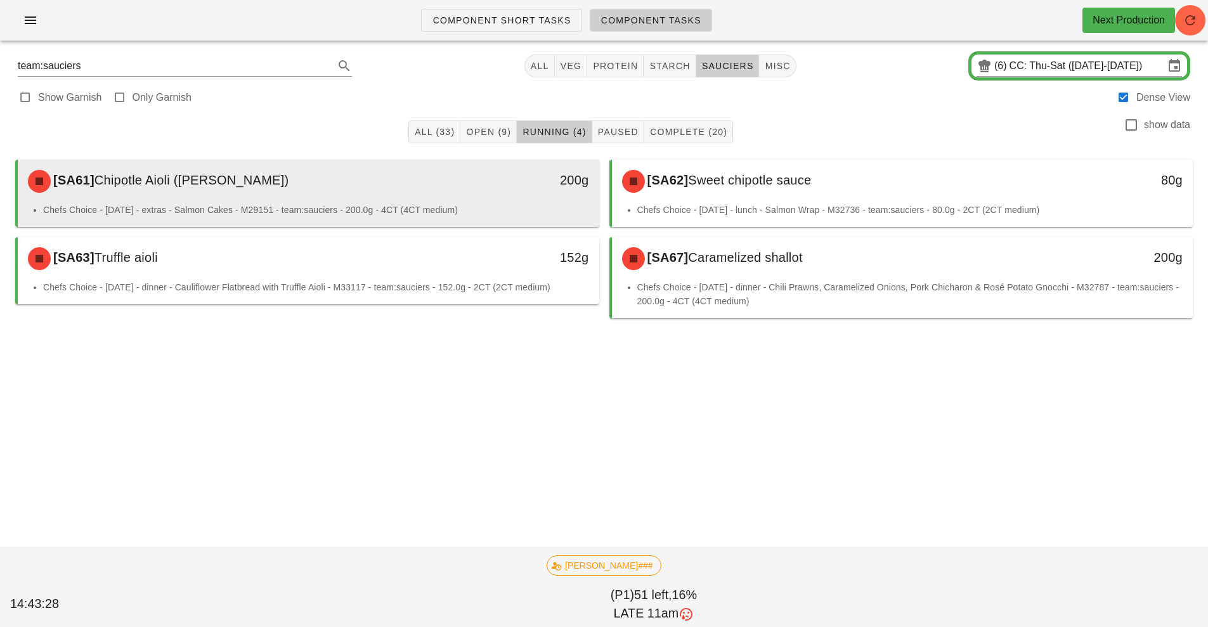
click at [409, 194] on div "[SA61] Chipotle Aioli ([PERSON_NAME])" at bounding box center [236, 181] width 432 height 38
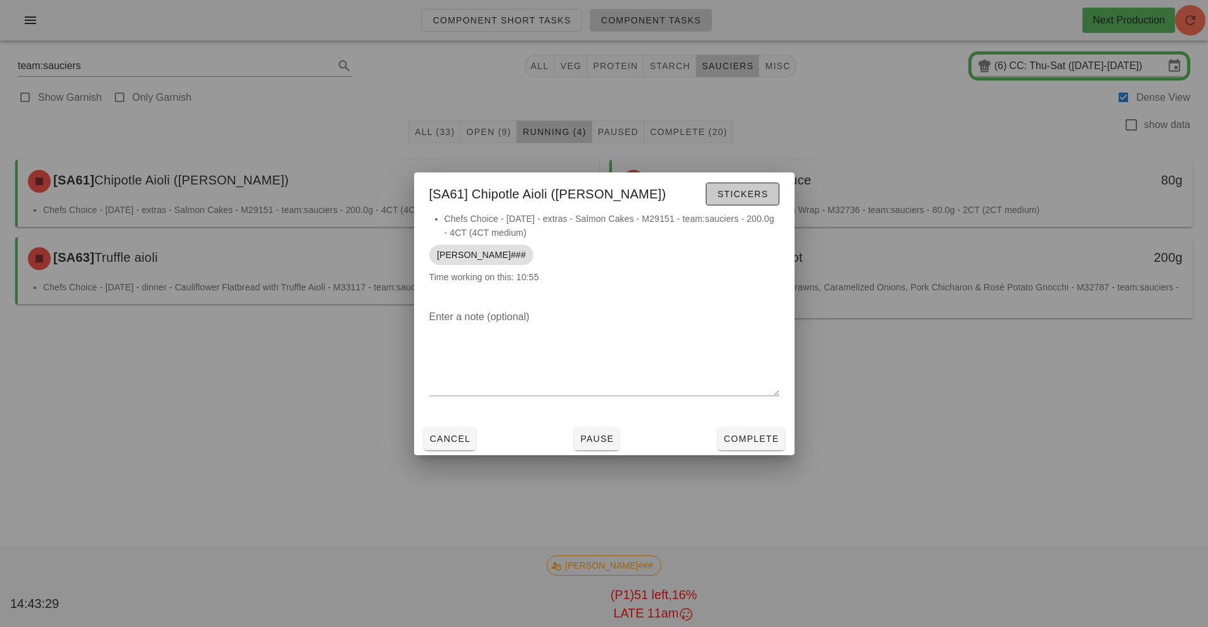
click at [736, 203] on button "Stickers" at bounding box center [742, 194] width 73 height 23
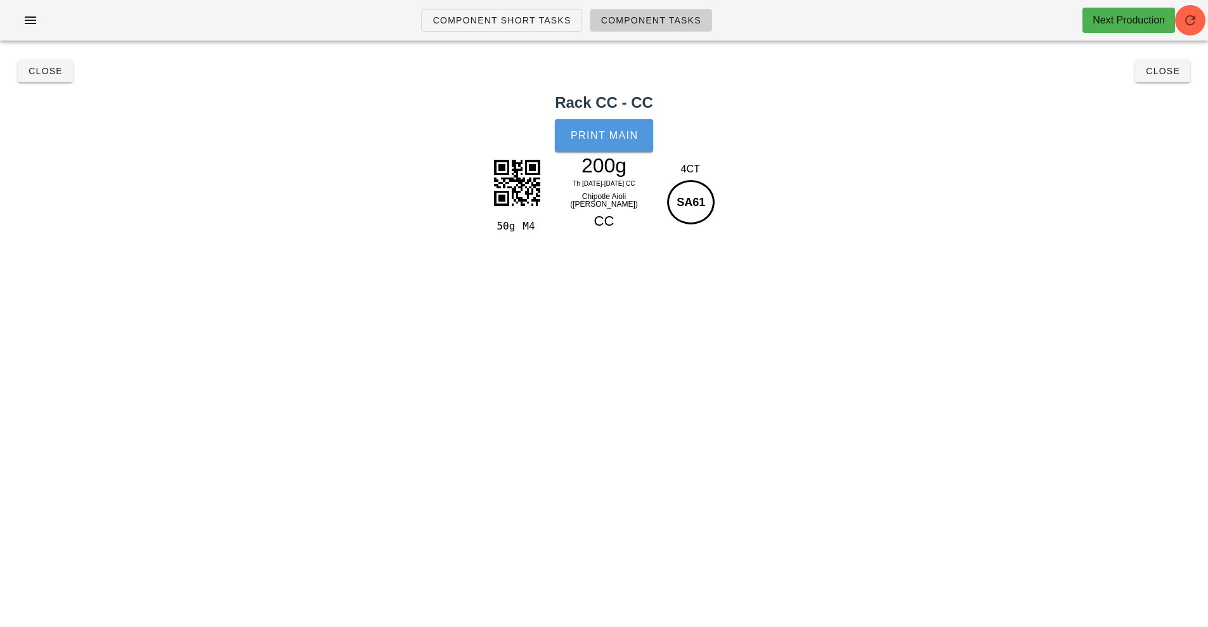
click at [605, 140] on span "Print Main" at bounding box center [604, 135] width 68 height 11
click at [46, 72] on span "Close" at bounding box center [45, 71] width 35 height 10
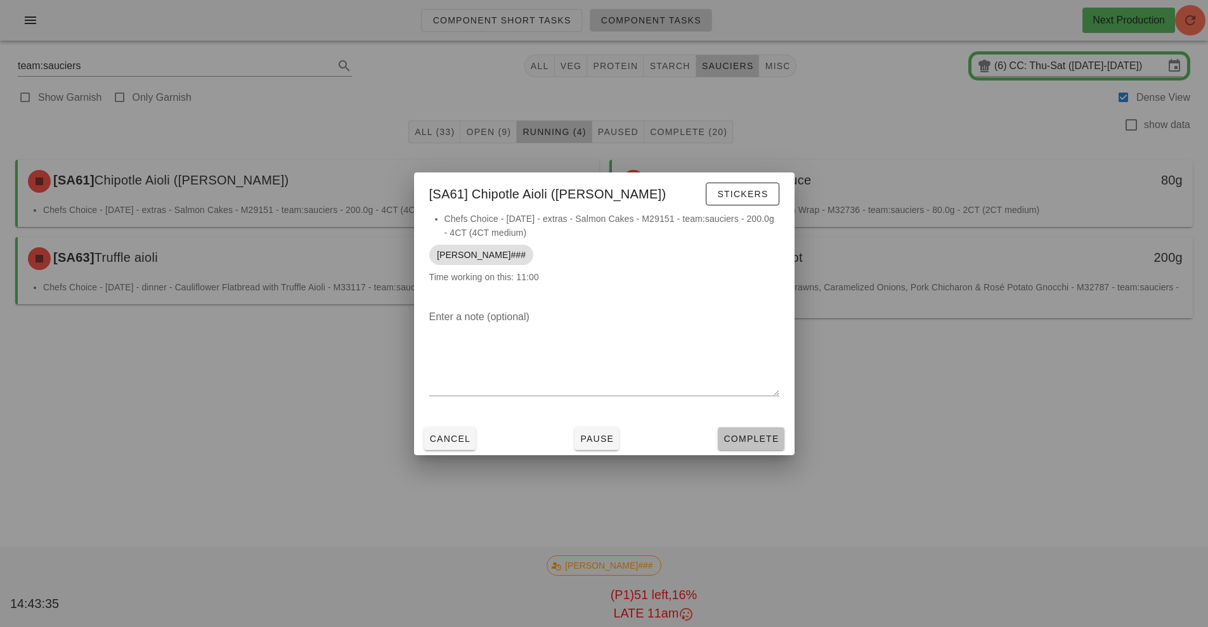
click at [751, 427] on button "Complete" at bounding box center [751, 438] width 66 height 23
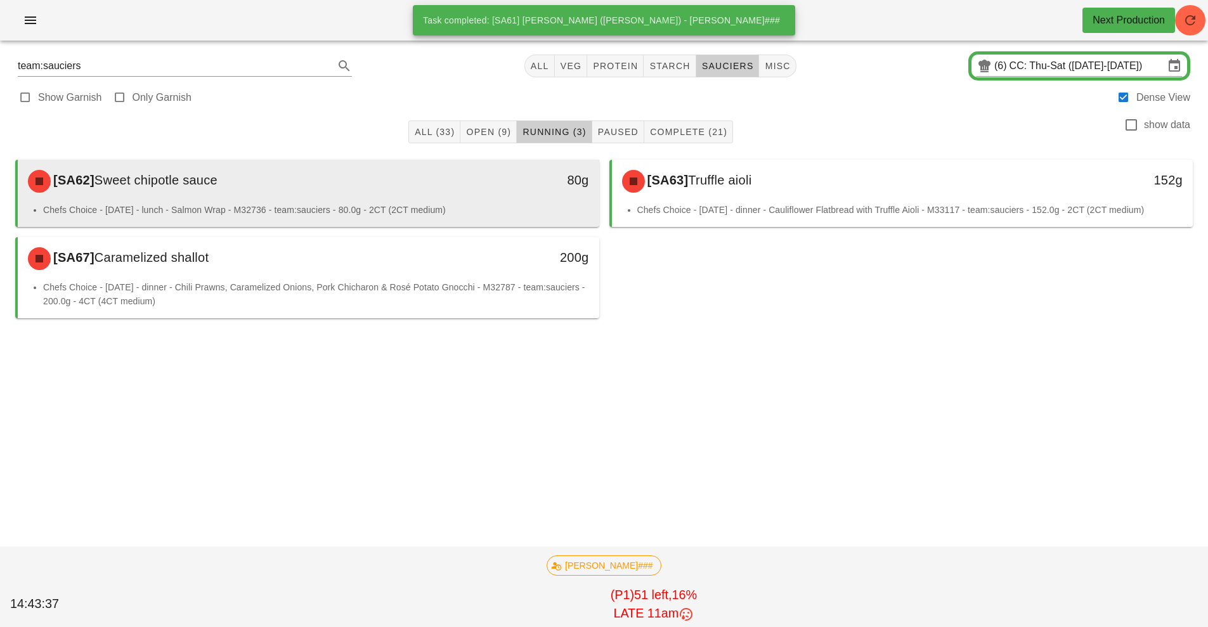
click at [504, 200] on div "[SA62] Sweet chipotle sauce 80g" at bounding box center [309, 181] width 582 height 43
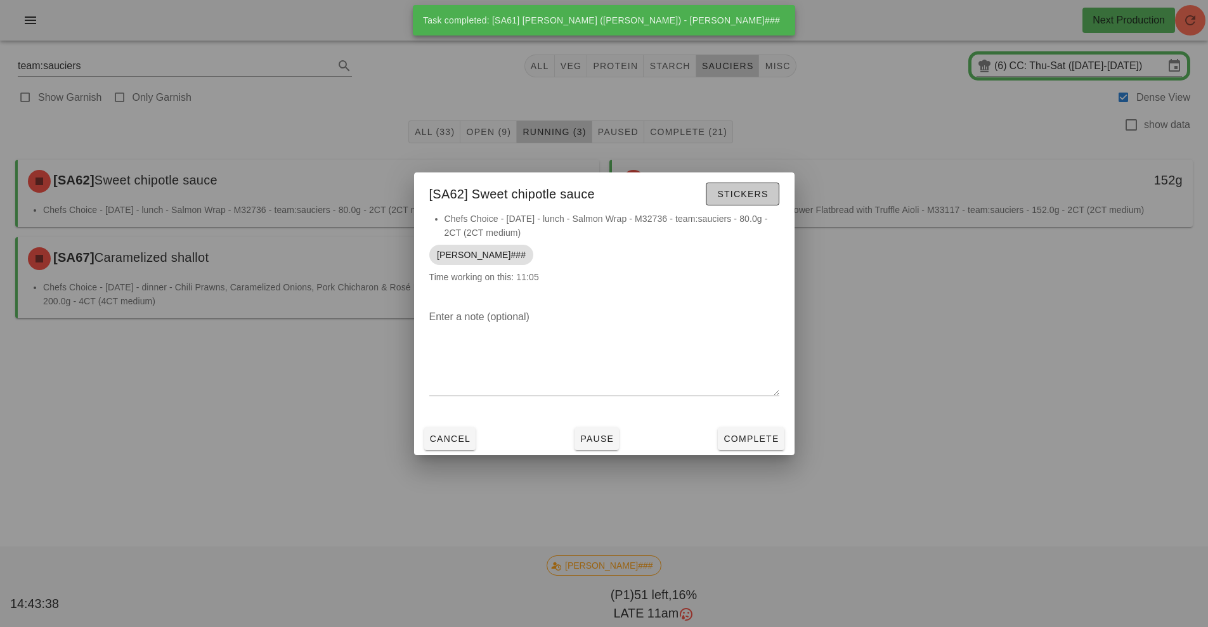
click at [749, 195] on span "Stickers" at bounding box center [742, 194] width 51 height 10
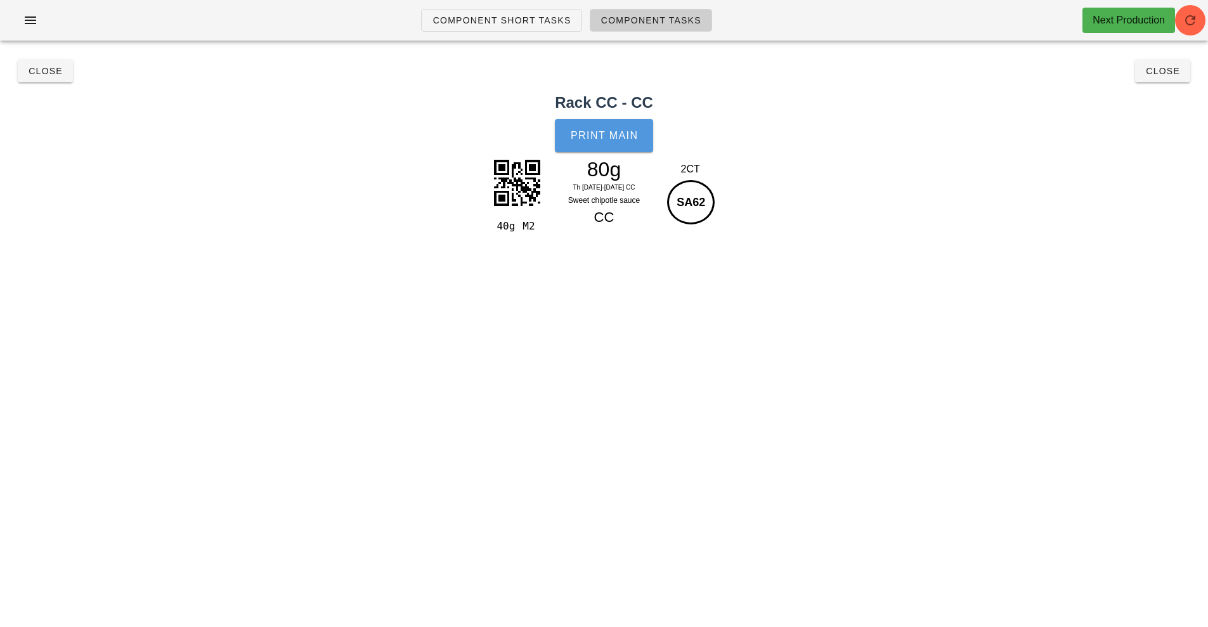
click at [615, 130] on span "Print Main" at bounding box center [604, 135] width 68 height 11
click at [38, 81] on button "Close" at bounding box center [45, 71] width 55 height 23
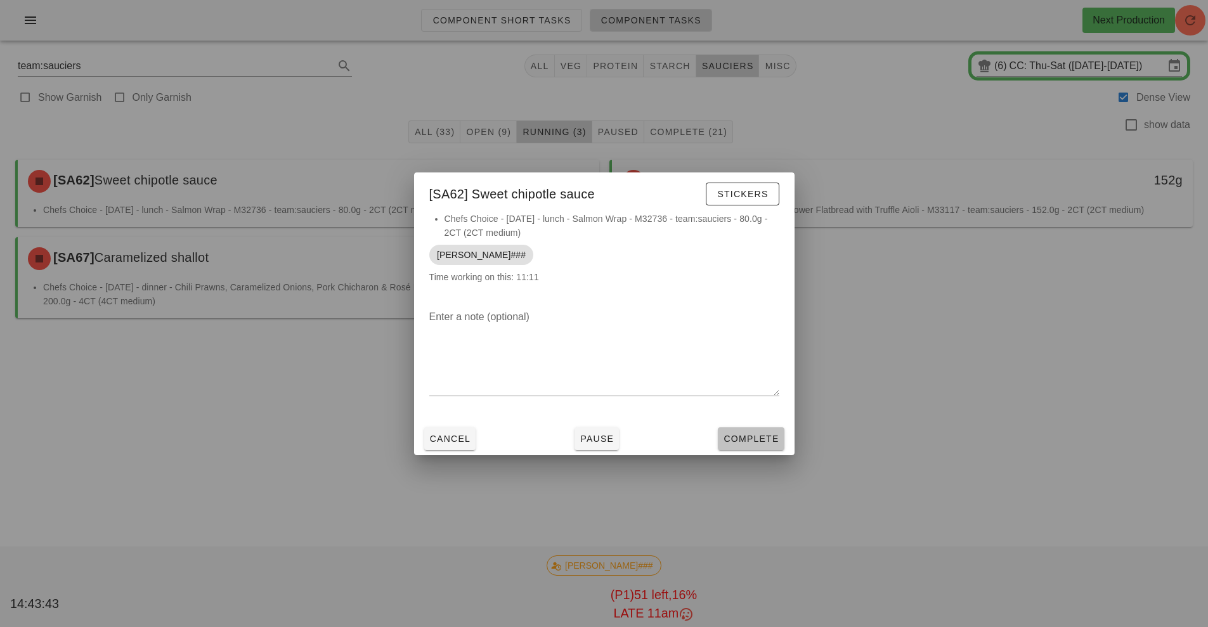
click at [764, 430] on button "Complete" at bounding box center [751, 438] width 66 height 23
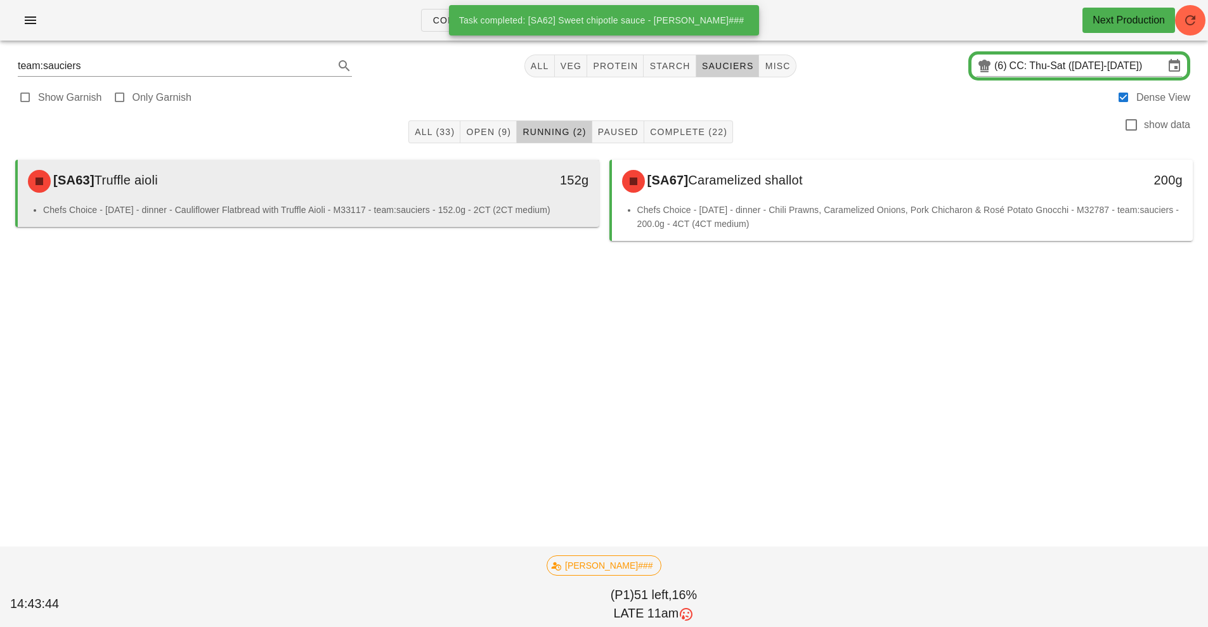
click at [442, 186] on div "[SA63] Truffle aioli" at bounding box center [236, 181] width 432 height 38
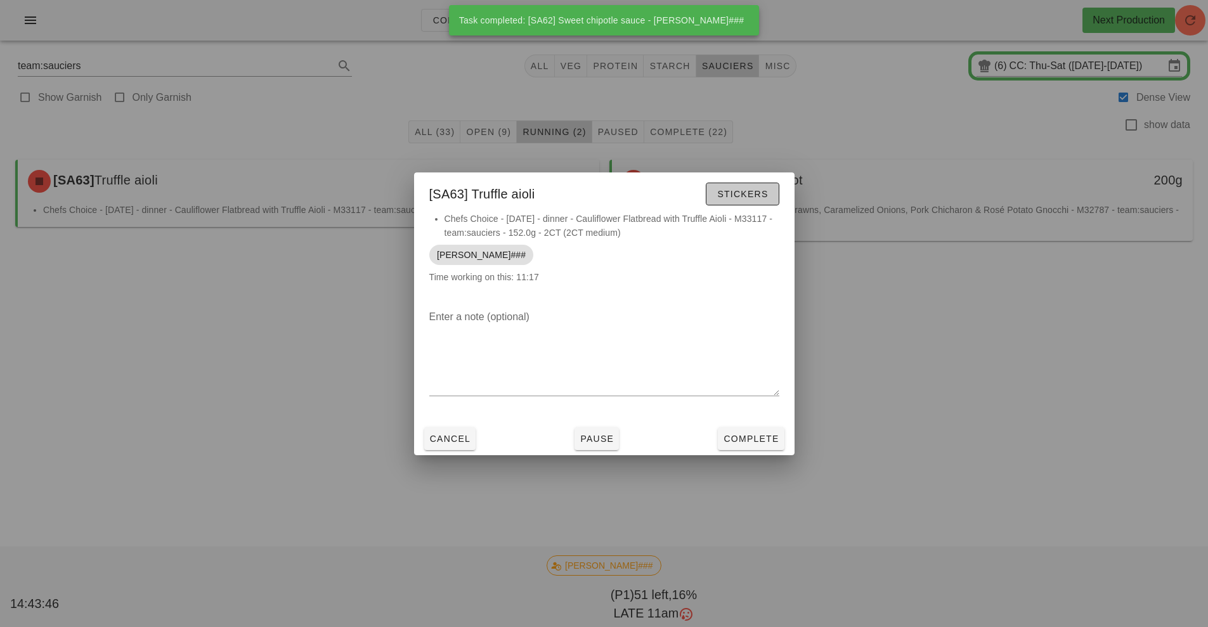
click at [741, 194] on span "Stickers" at bounding box center [742, 194] width 51 height 10
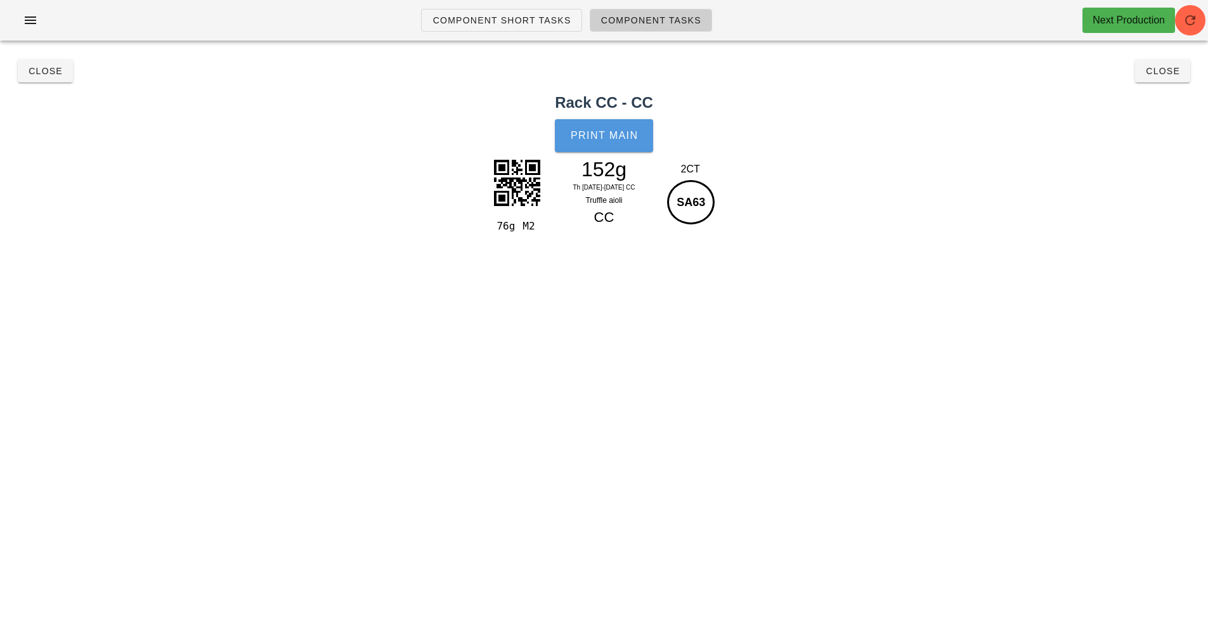
click at [619, 135] on span "Print Main" at bounding box center [604, 135] width 68 height 11
click at [41, 70] on span "Close" at bounding box center [45, 71] width 35 height 10
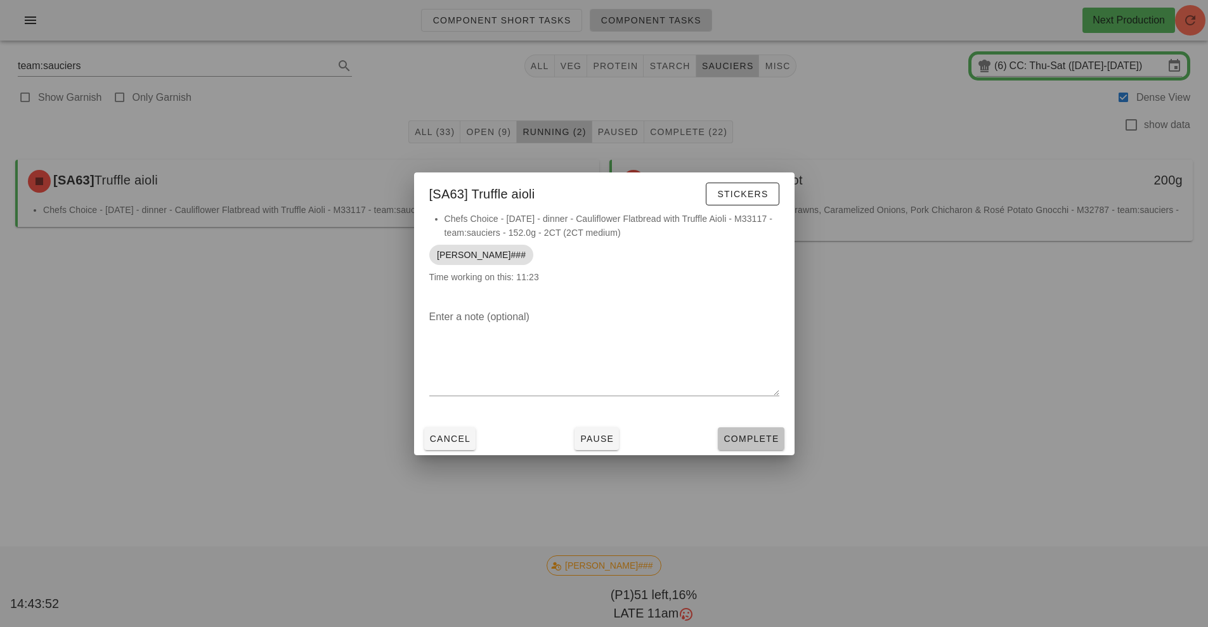
click at [763, 430] on button "Complete" at bounding box center [751, 438] width 66 height 23
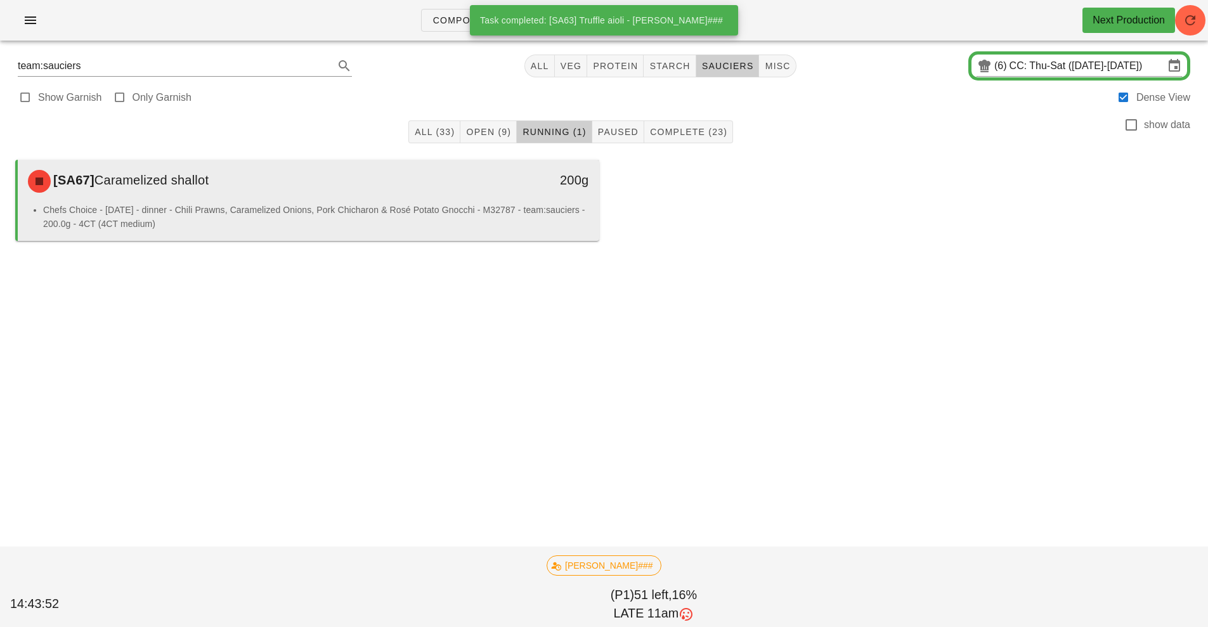
click at [480, 194] on div "200g" at bounding box center [524, 181] width 144 height 38
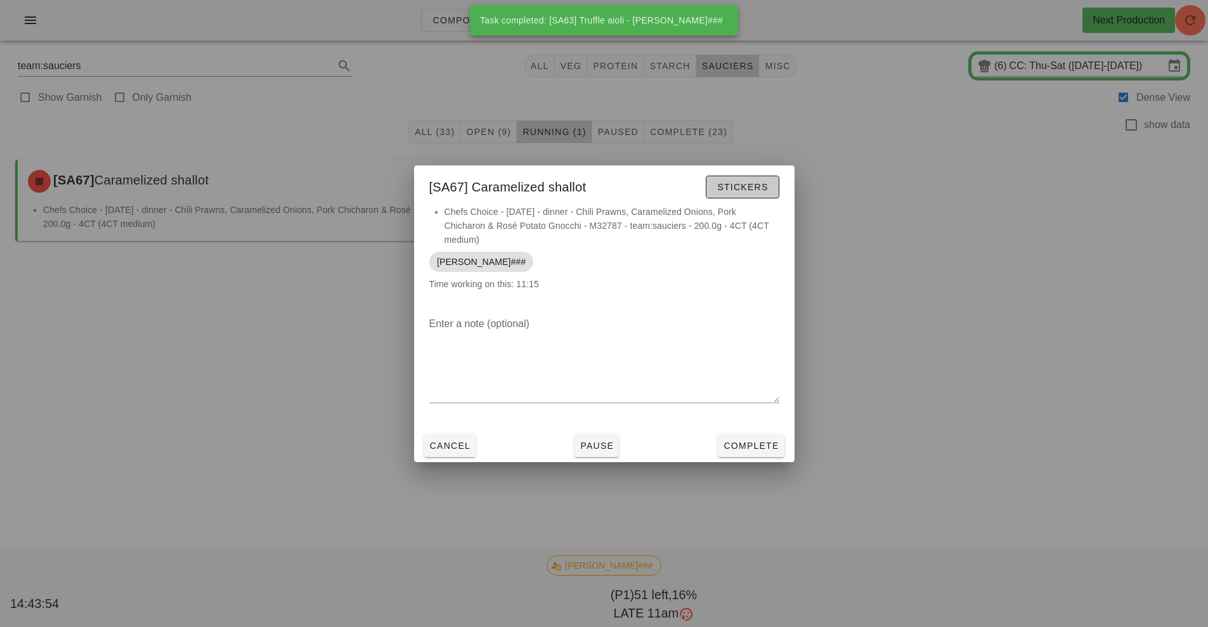
click at [741, 188] on span "Stickers" at bounding box center [742, 187] width 51 height 10
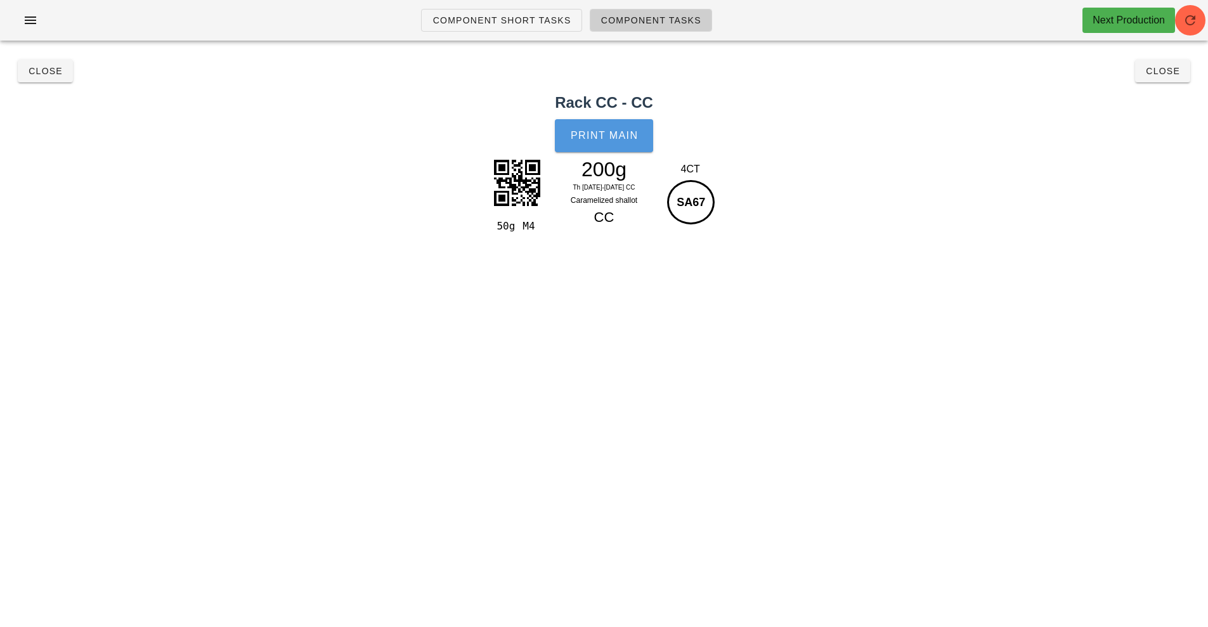
click at [606, 140] on span "Print Main" at bounding box center [604, 135] width 68 height 11
click at [51, 70] on span "Close" at bounding box center [45, 71] width 35 height 10
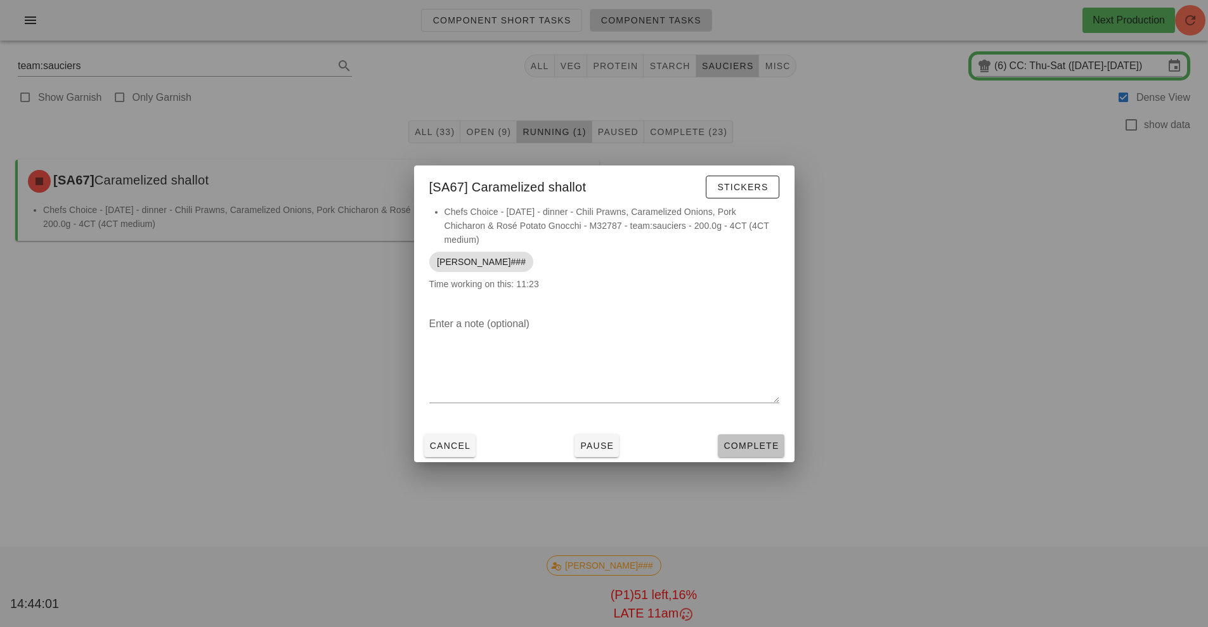
click at [760, 437] on button "Complete" at bounding box center [751, 445] width 66 height 23
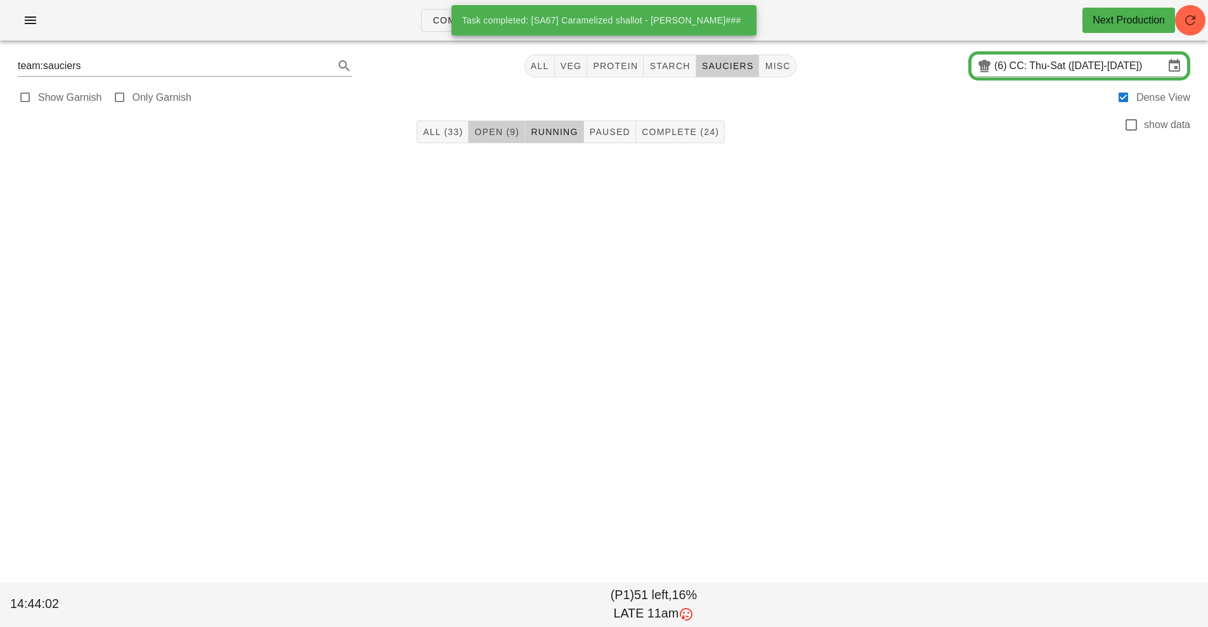
click at [484, 127] on span "Open (9)" at bounding box center [497, 132] width 46 height 10
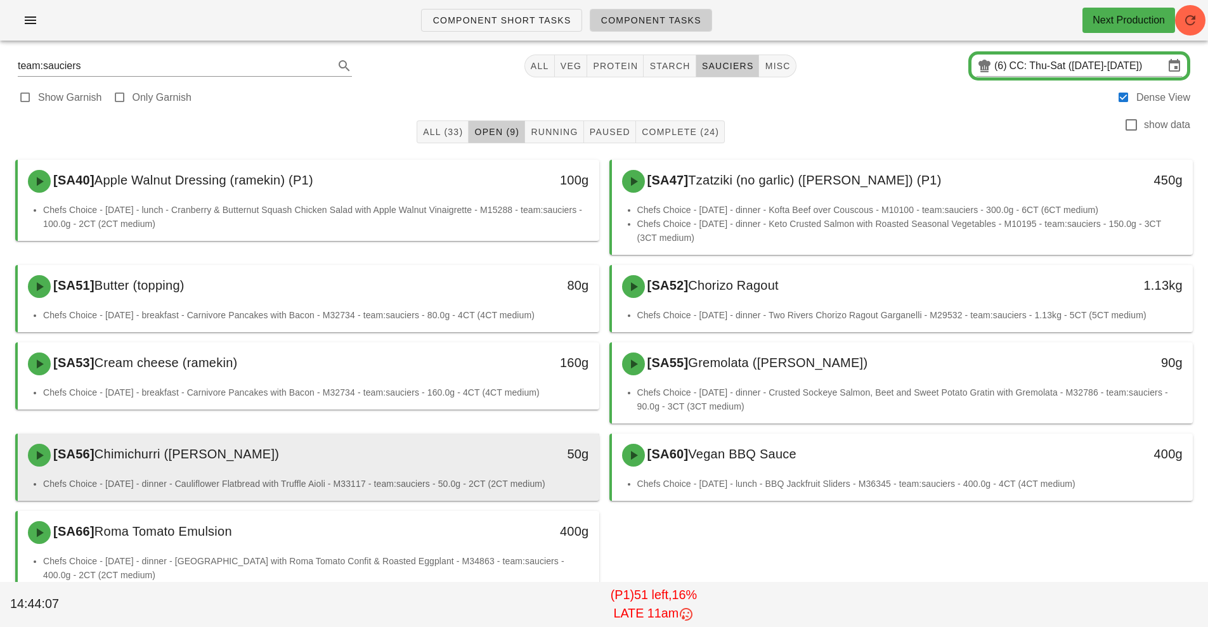
click at [506, 463] on div "50g" at bounding box center [524, 454] width 129 height 20
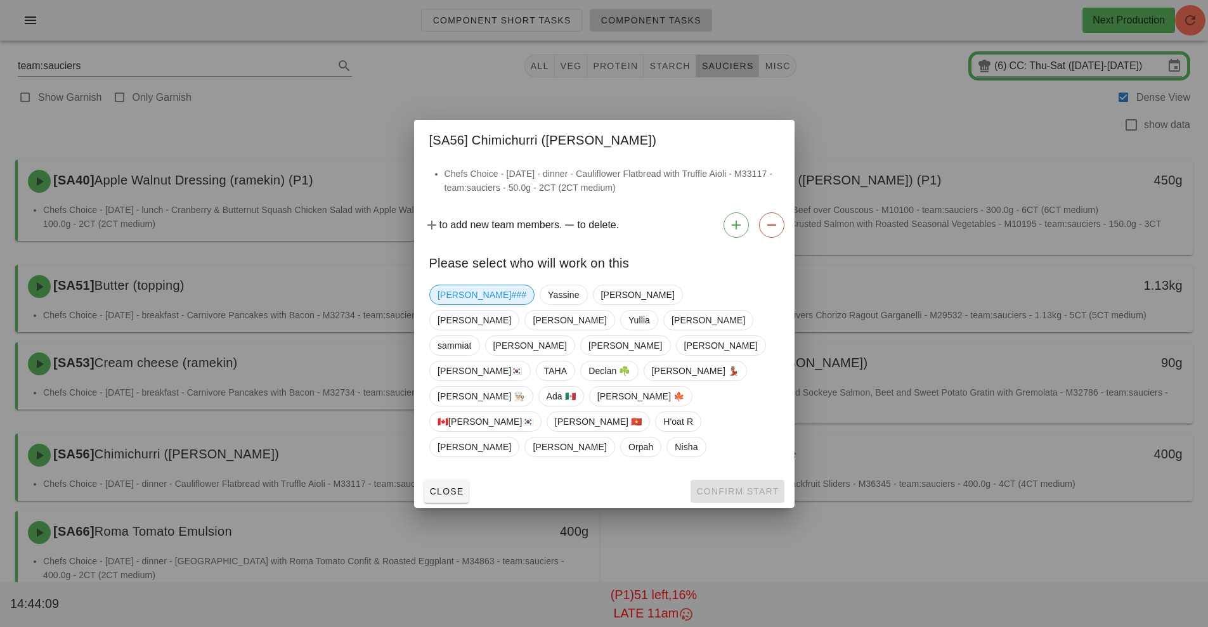
click at [455, 304] on span "[PERSON_NAME]###" at bounding box center [482, 294] width 89 height 19
click at [738, 480] on button "Confirm Start" at bounding box center [737, 491] width 93 height 23
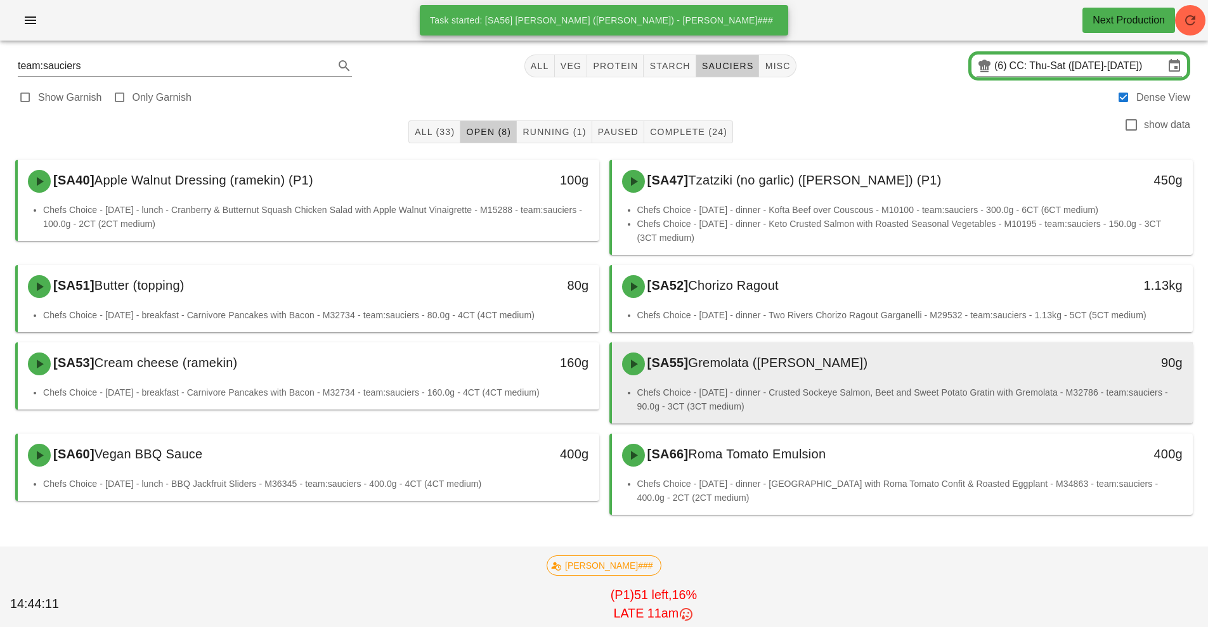
click at [751, 375] on div "[SA55] Gremolata ([PERSON_NAME])" at bounding box center [831, 364] width 432 height 38
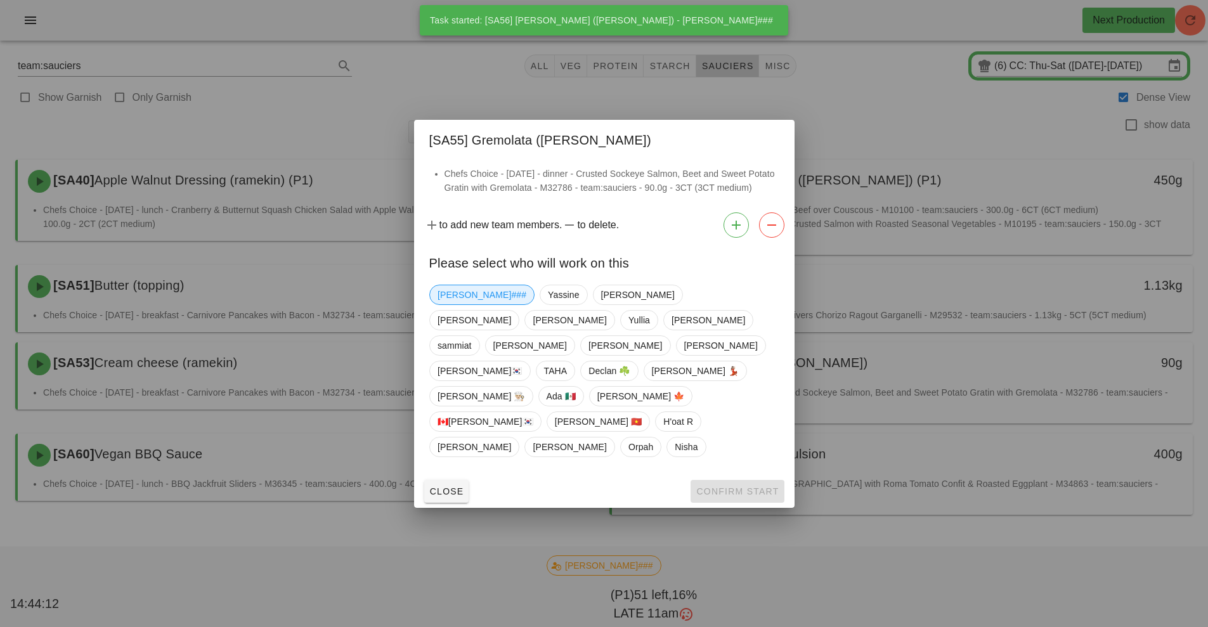
click at [455, 304] on span "[PERSON_NAME]###" at bounding box center [482, 294] width 89 height 19
click at [727, 486] on span "Confirm Start" at bounding box center [737, 491] width 83 height 10
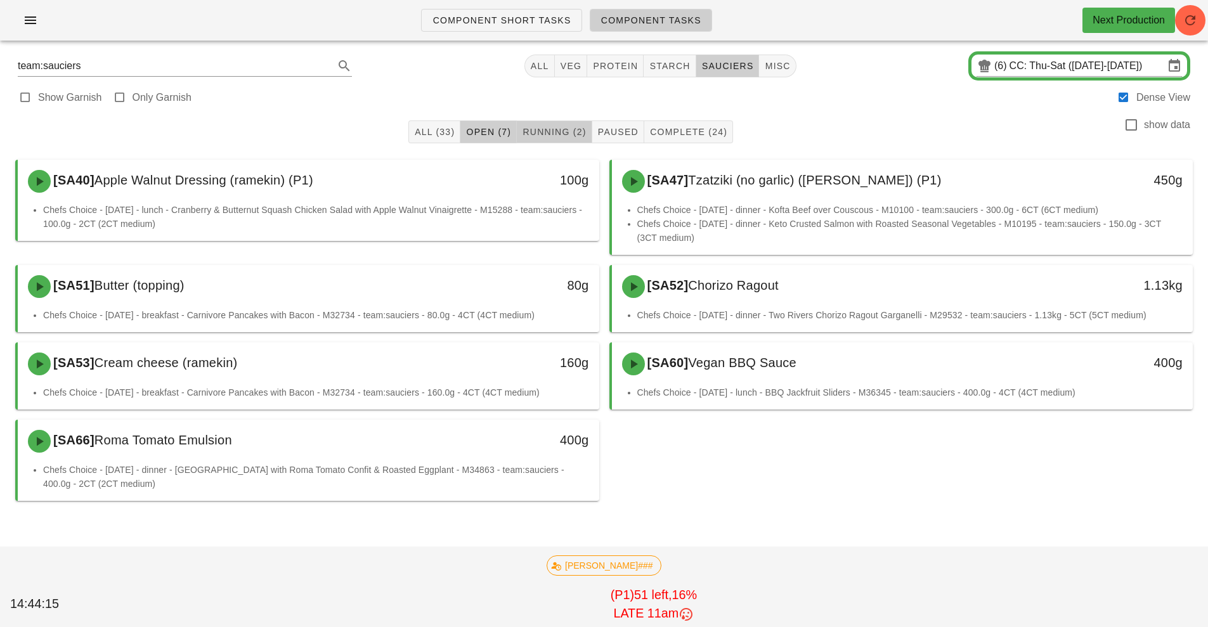
click at [552, 131] on span "Running (2)" at bounding box center [554, 132] width 64 height 10
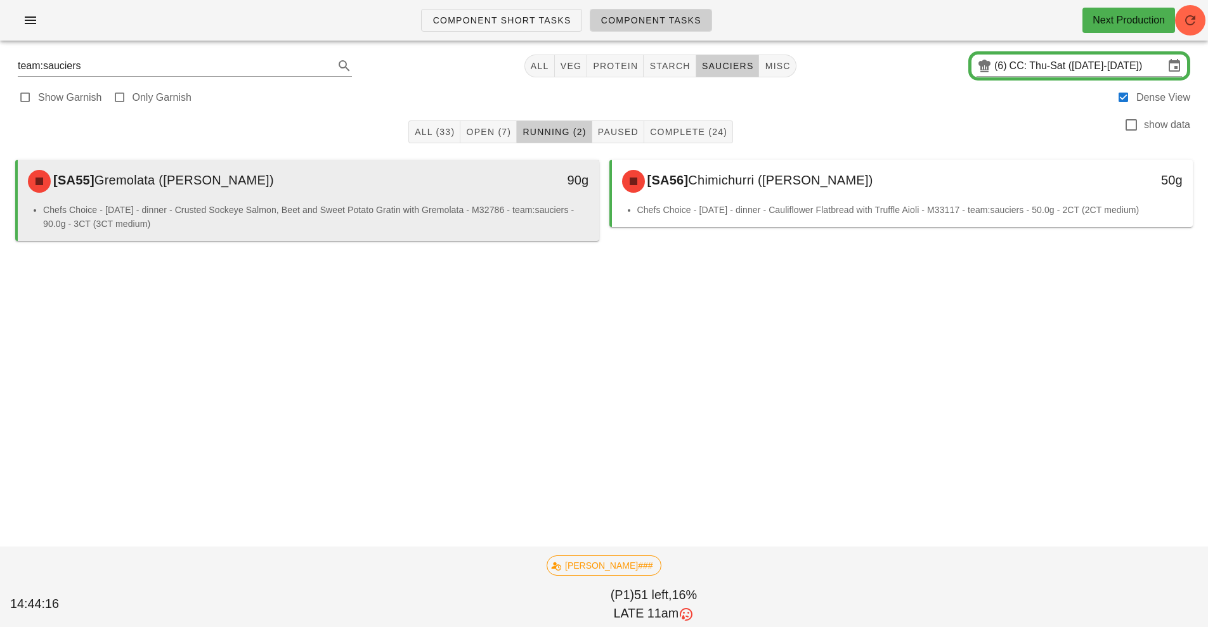
click at [442, 207] on li "Chefs Choice - [DATE] - dinner - Crusted Sockeye Salmon, Beet and Sweet Potato …" at bounding box center [316, 217] width 546 height 28
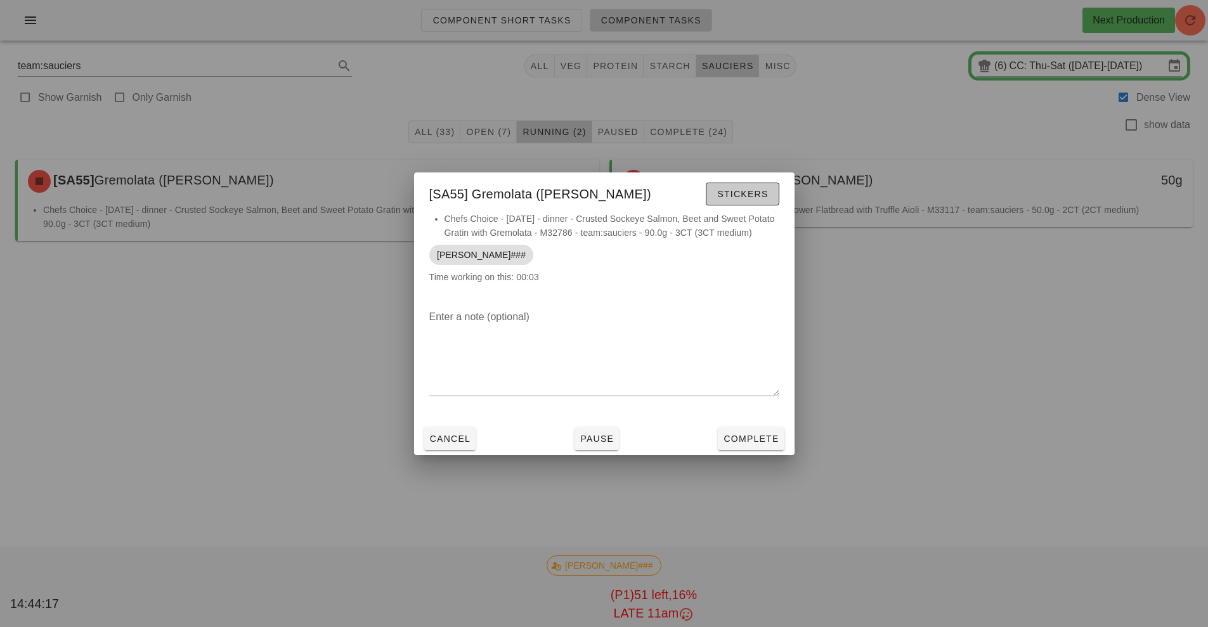
click at [743, 192] on span "Stickers" at bounding box center [742, 194] width 51 height 10
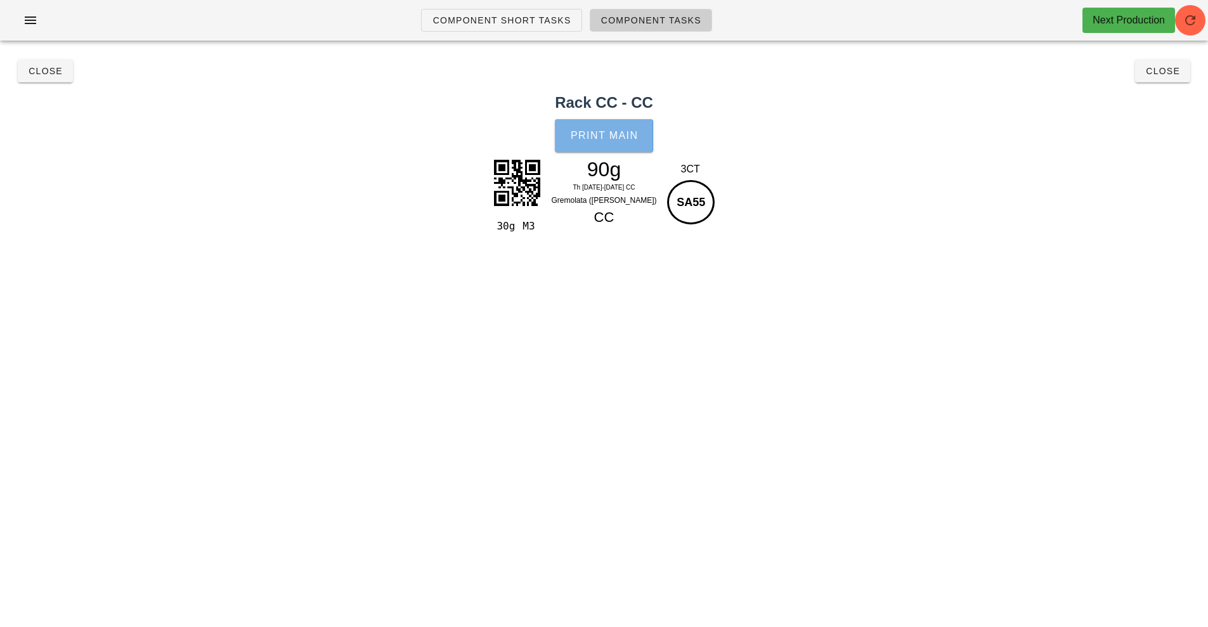
click at [604, 148] on button "Print Main" at bounding box center [604, 135] width 98 height 33
click at [46, 79] on button "Close" at bounding box center [45, 71] width 55 height 23
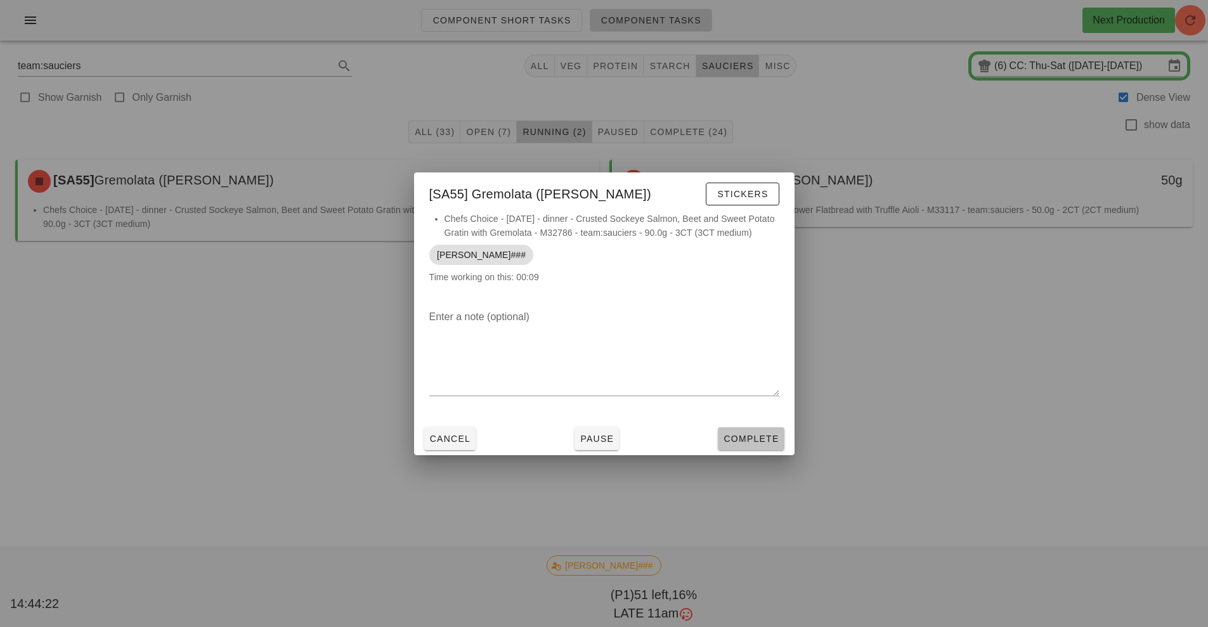
click at [757, 441] on span "Complete" at bounding box center [751, 439] width 56 height 10
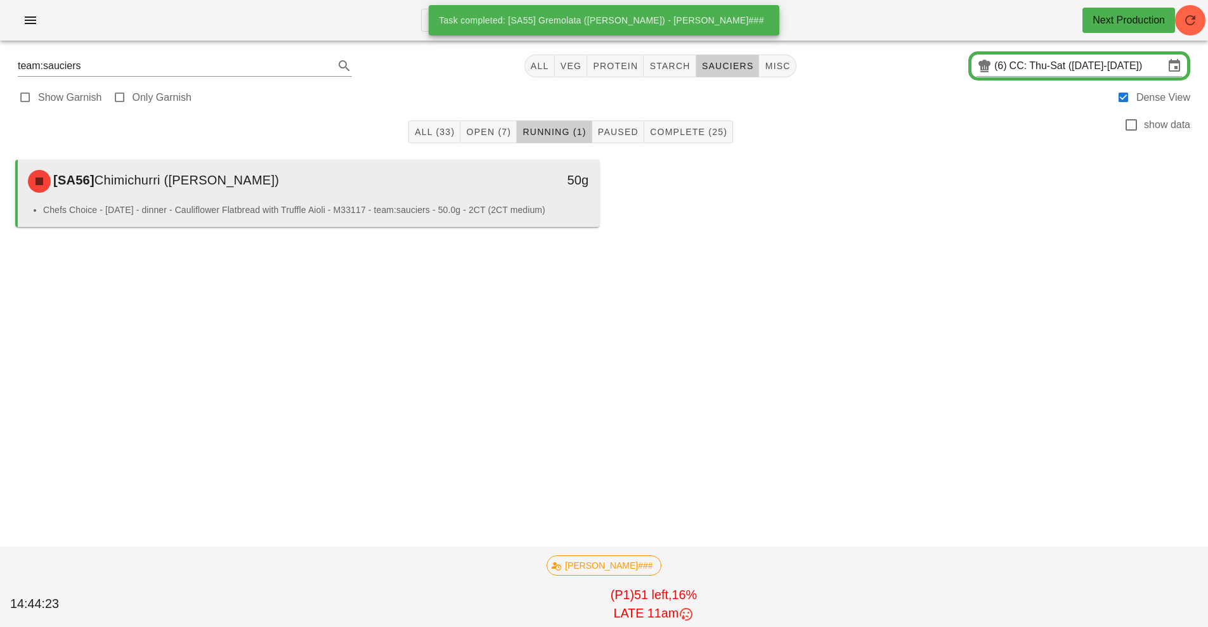
click at [404, 189] on div "[SA56] Chimichurri ([PERSON_NAME])" at bounding box center [236, 181] width 432 height 38
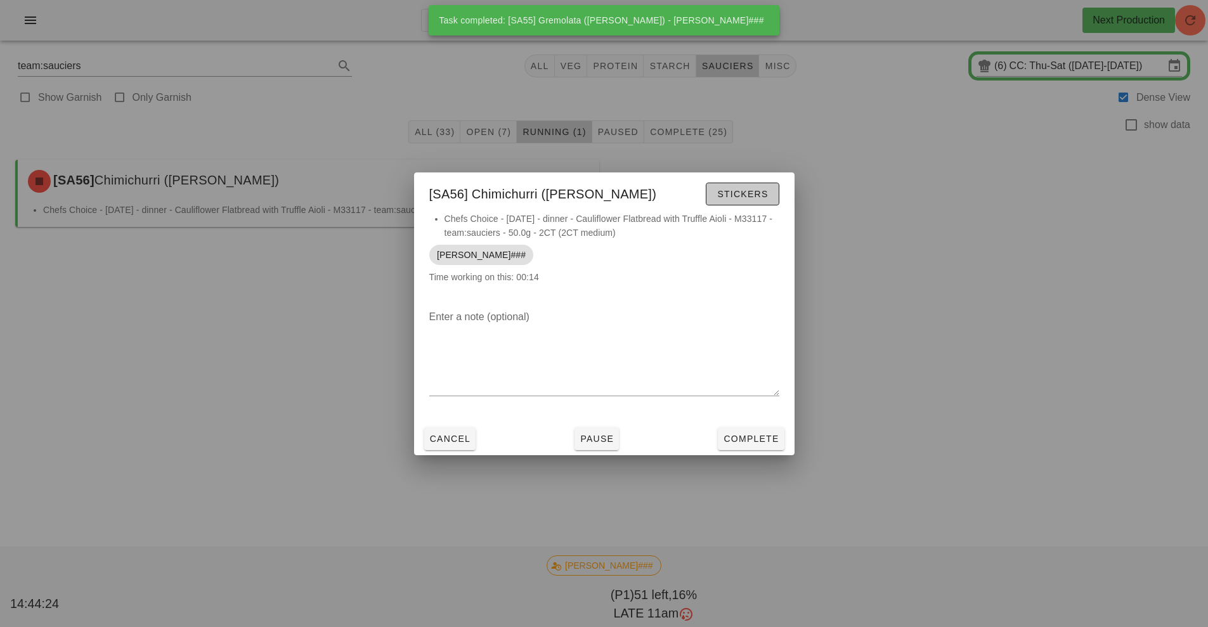
click at [753, 193] on span "Stickers" at bounding box center [742, 194] width 51 height 10
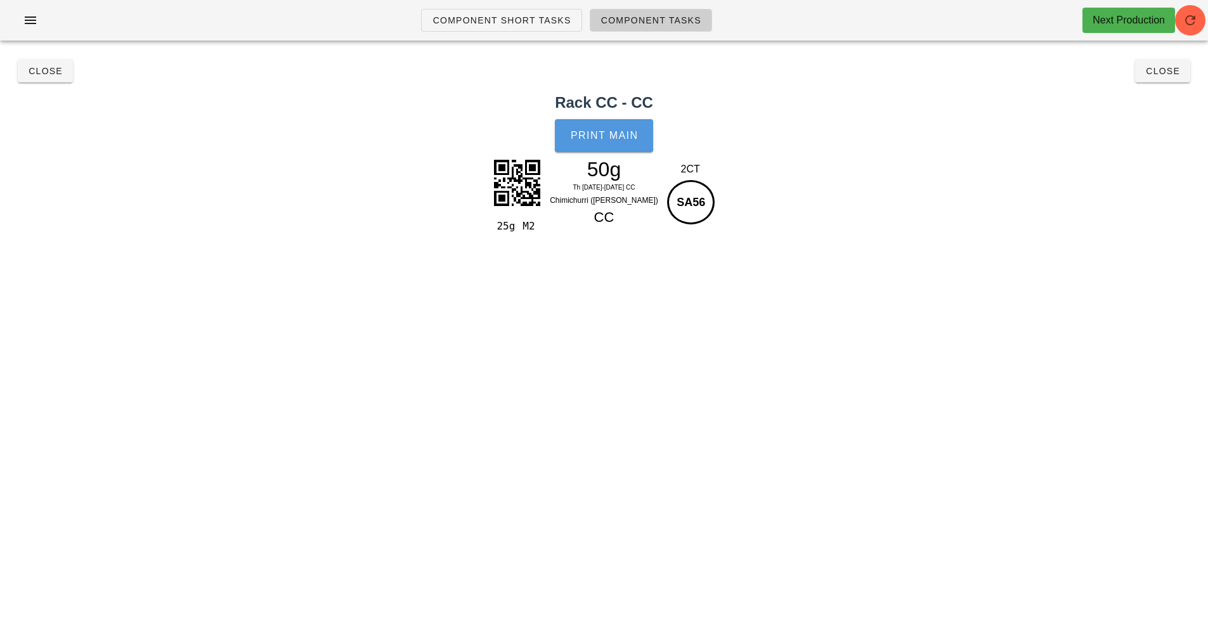
click at [604, 145] on button "Print Main" at bounding box center [604, 135] width 98 height 33
click at [44, 72] on span "Close" at bounding box center [45, 71] width 35 height 10
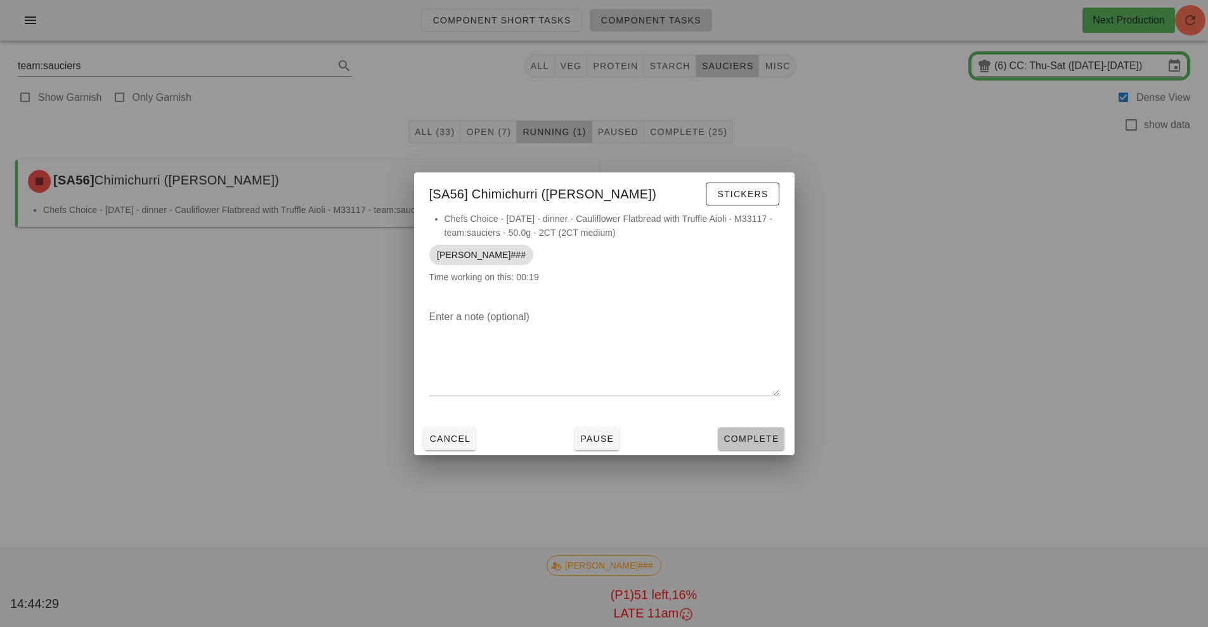
click at [767, 443] on span "Complete" at bounding box center [751, 439] width 56 height 10
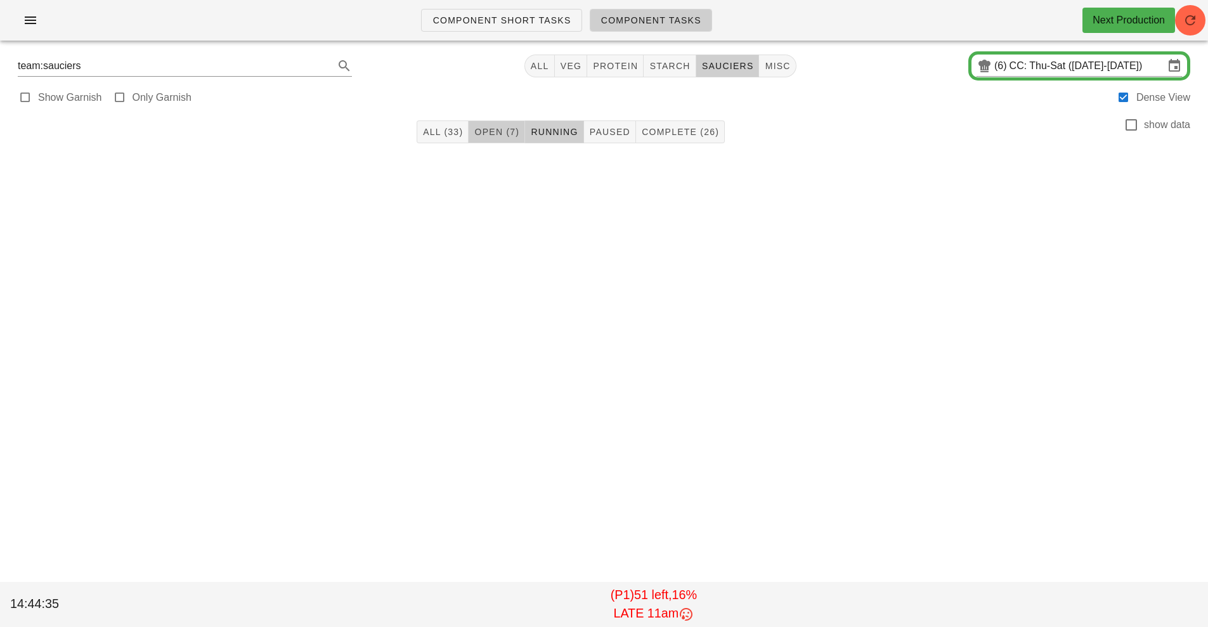
click at [519, 132] on span "Open (7)" at bounding box center [497, 132] width 46 height 10
